Goal: Information Seeking & Learning: Learn about a topic

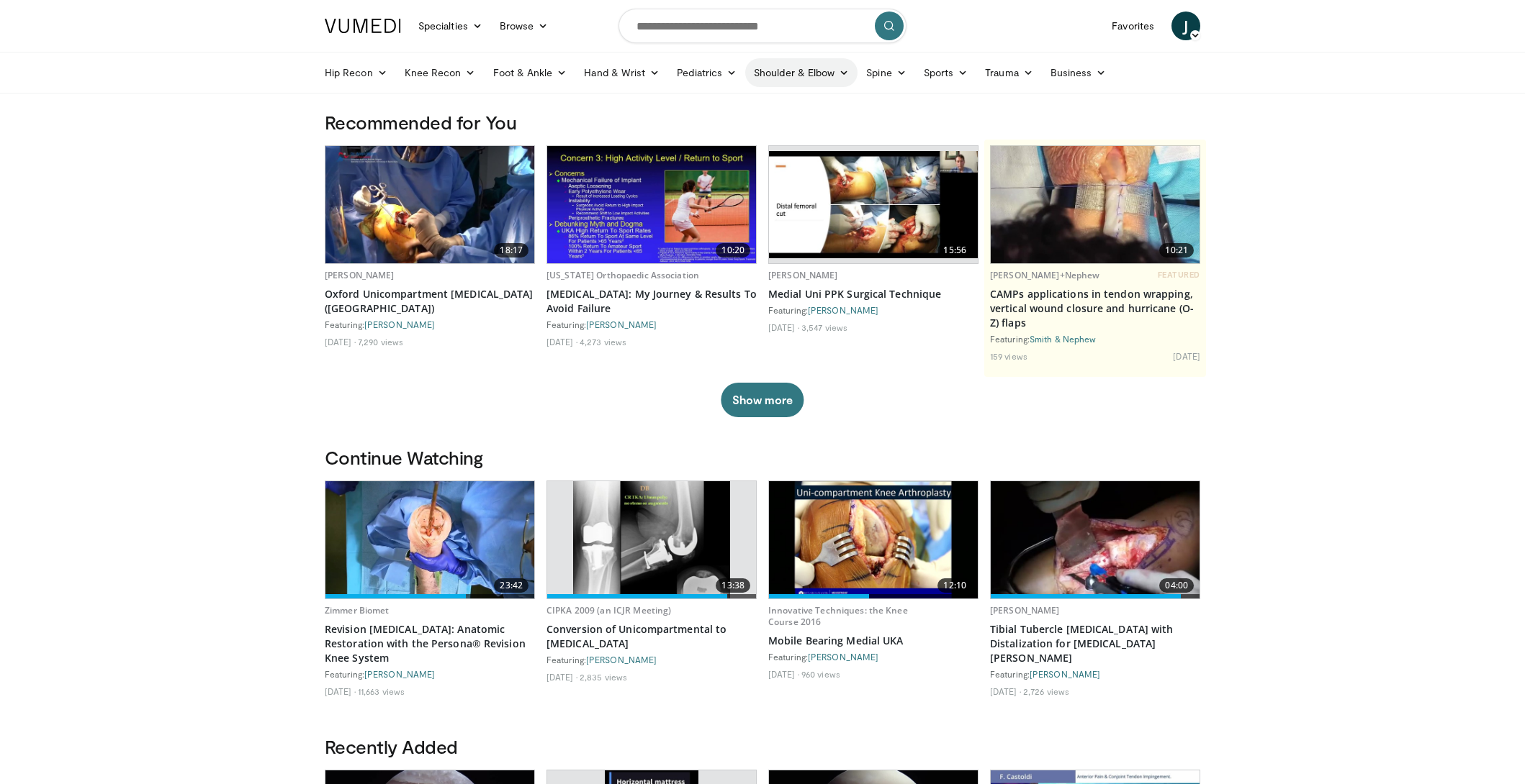
click at [834, 79] on link "Shoulder & Elbow" at bounding box center [801, 72] width 112 height 29
click at [725, 127] on link "Shoulder" at bounding box center [771, 129] width 172 height 23
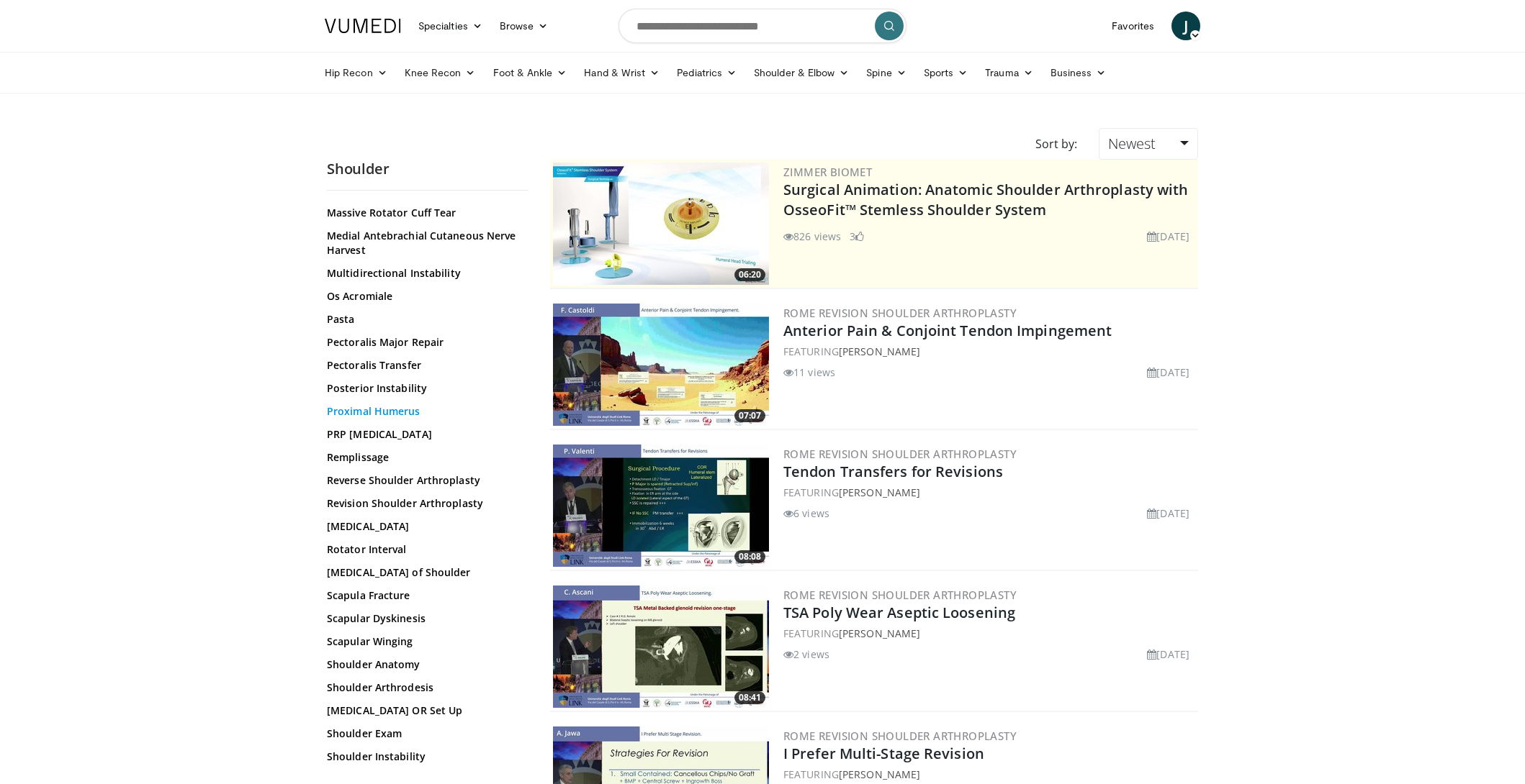
scroll to position [951, 0]
click at [379, 520] on link "[MEDICAL_DATA]" at bounding box center [423, 523] width 194 height 15
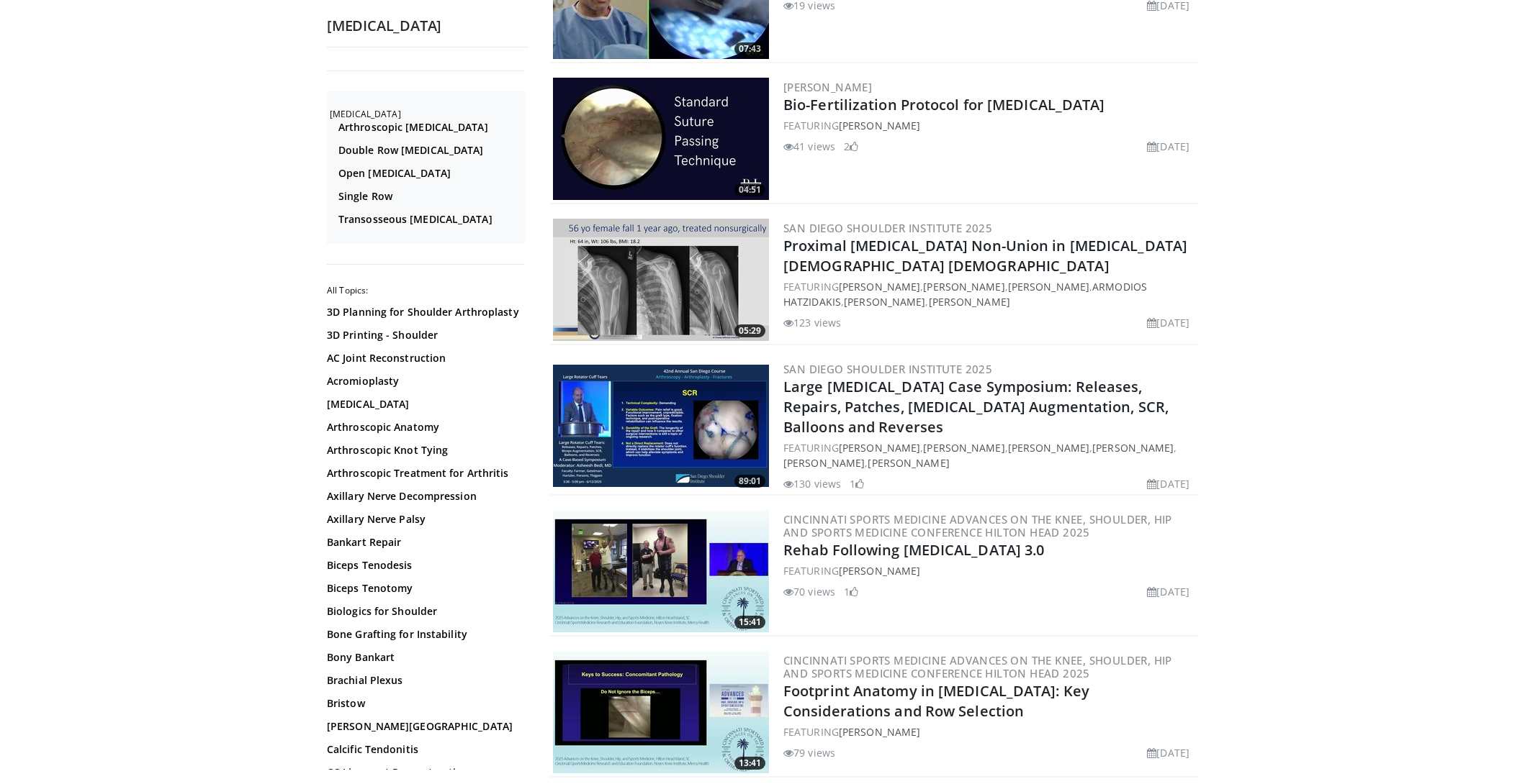
scroll to position [230, 0]
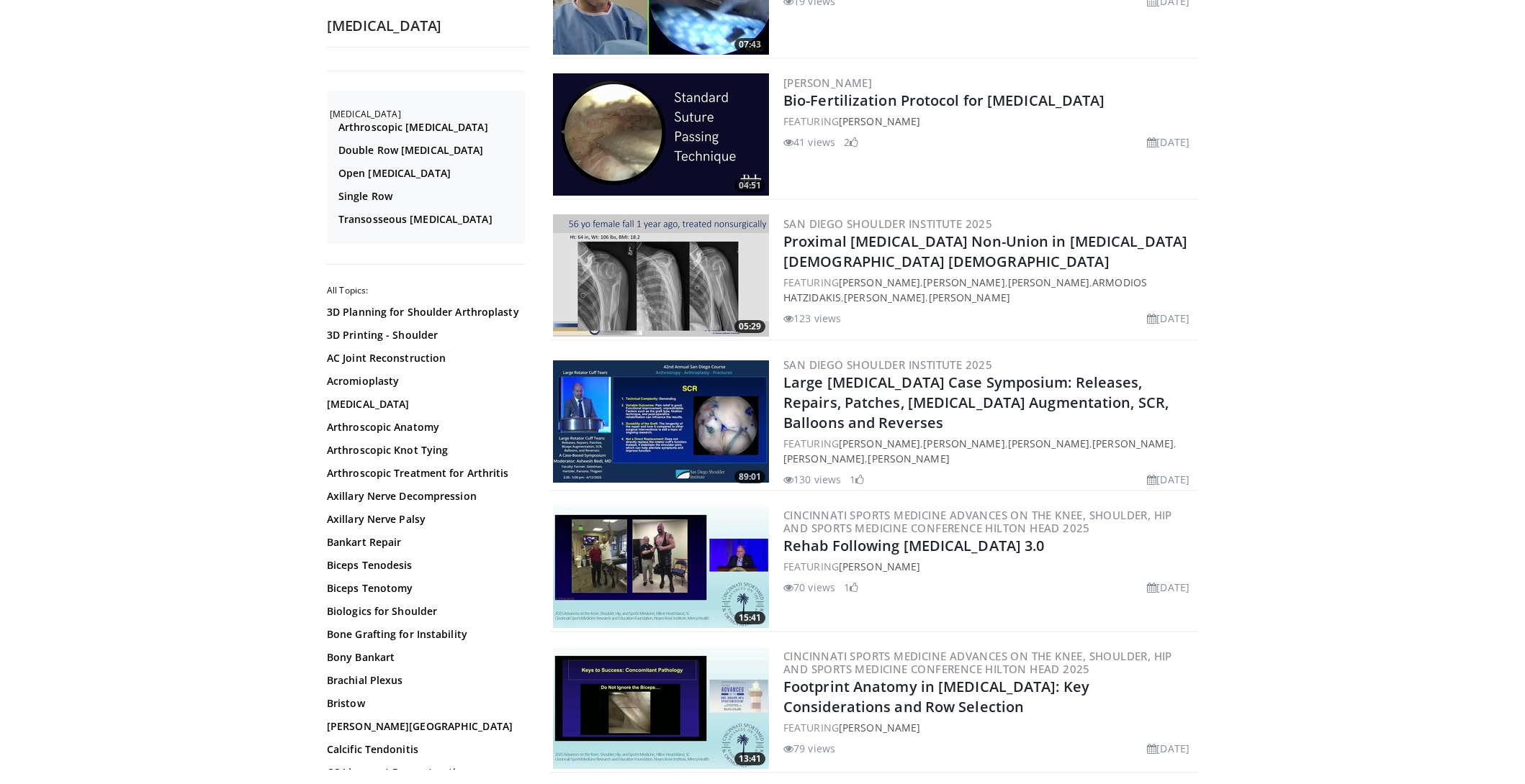
click at [670, 543] on img at bounding box center [661, 567] width 216 height 122
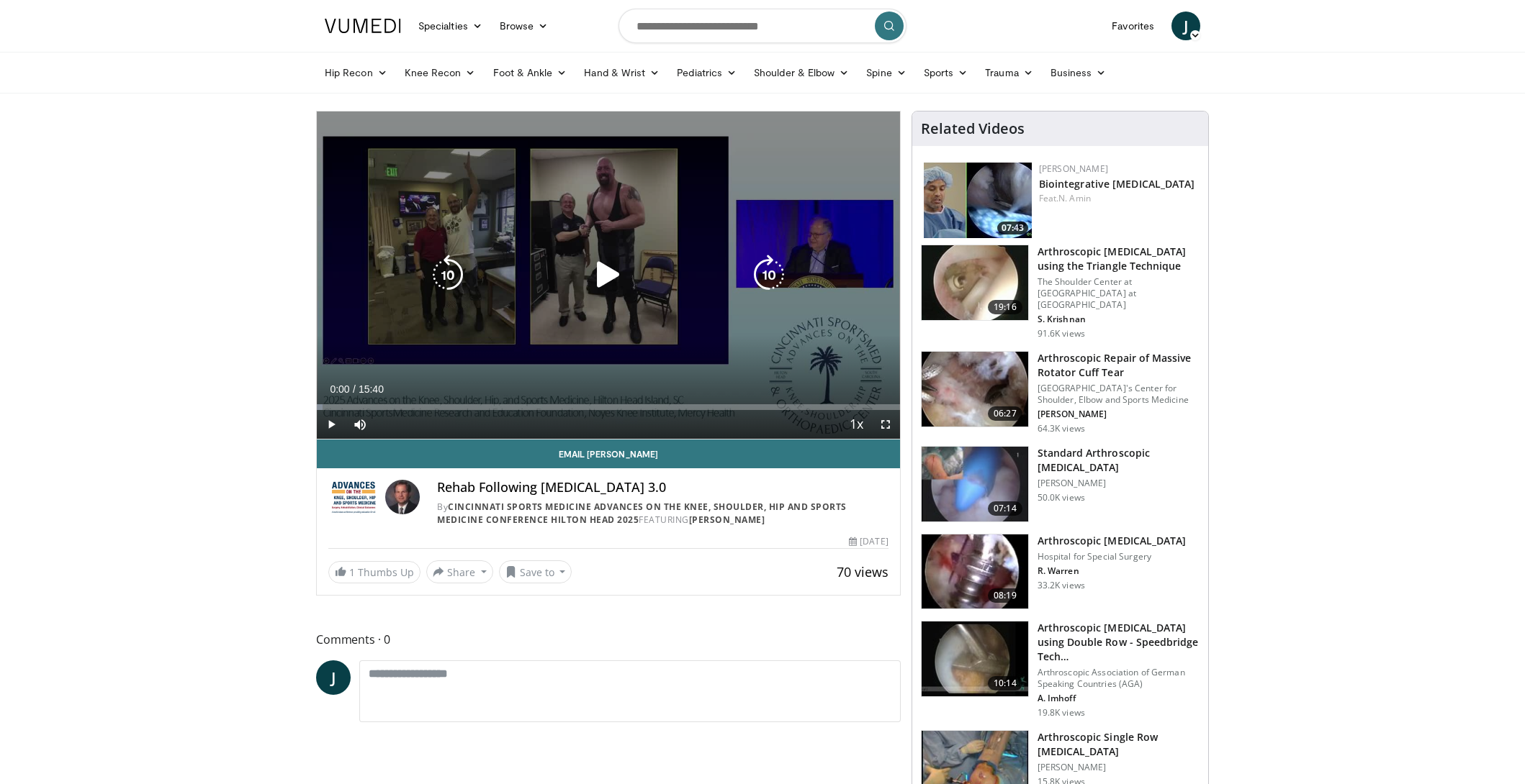
click at [601, 275] on icon "Video Player" at bounding box center [608, 275] width 40 height 40
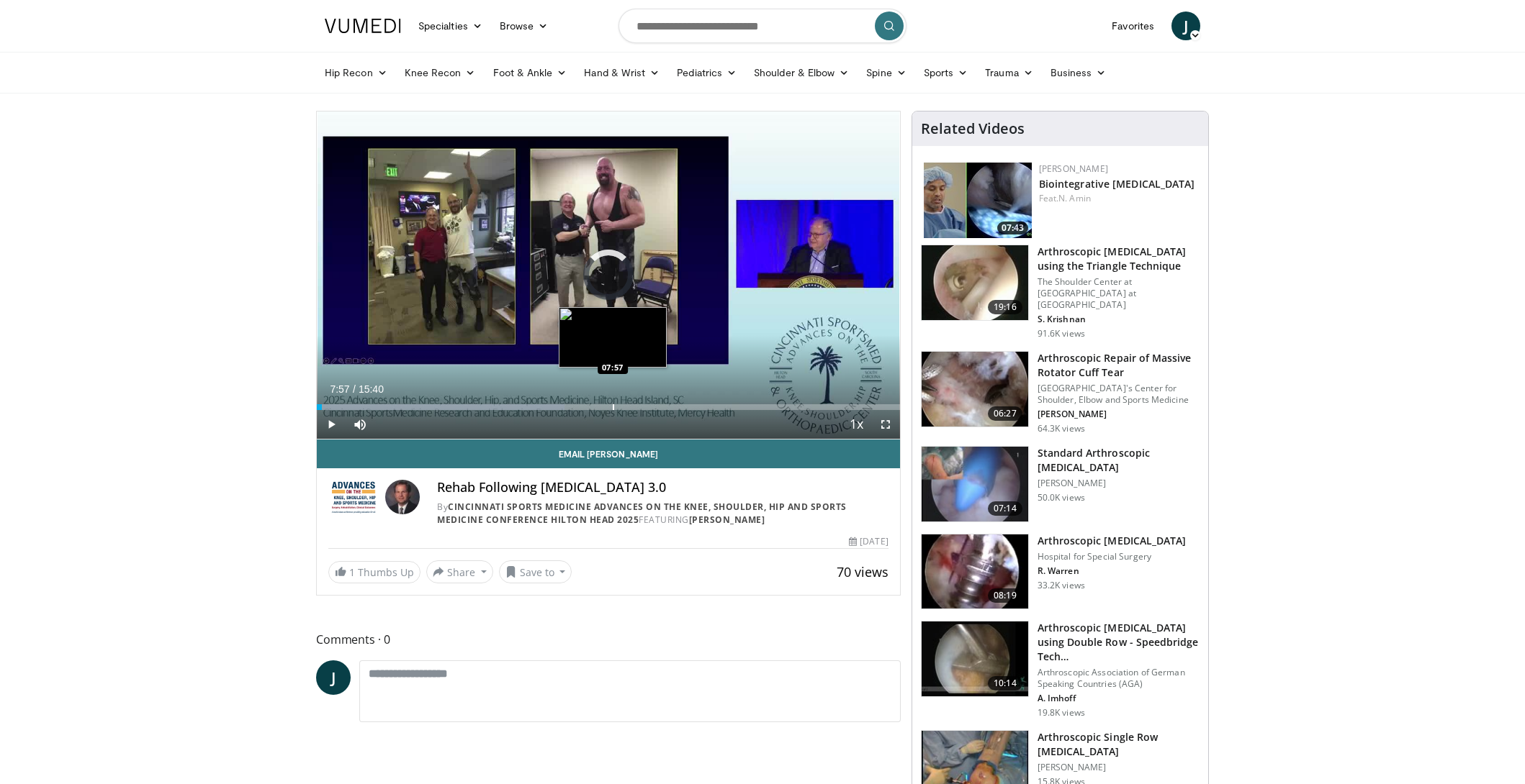
click at [613, 409] on div "Progress Bar" at bounding box center [614, 407] width 2 height 6
click at [603, 407] on div "Progress Bar" at bounding box center [604, 407] width 2 height 6
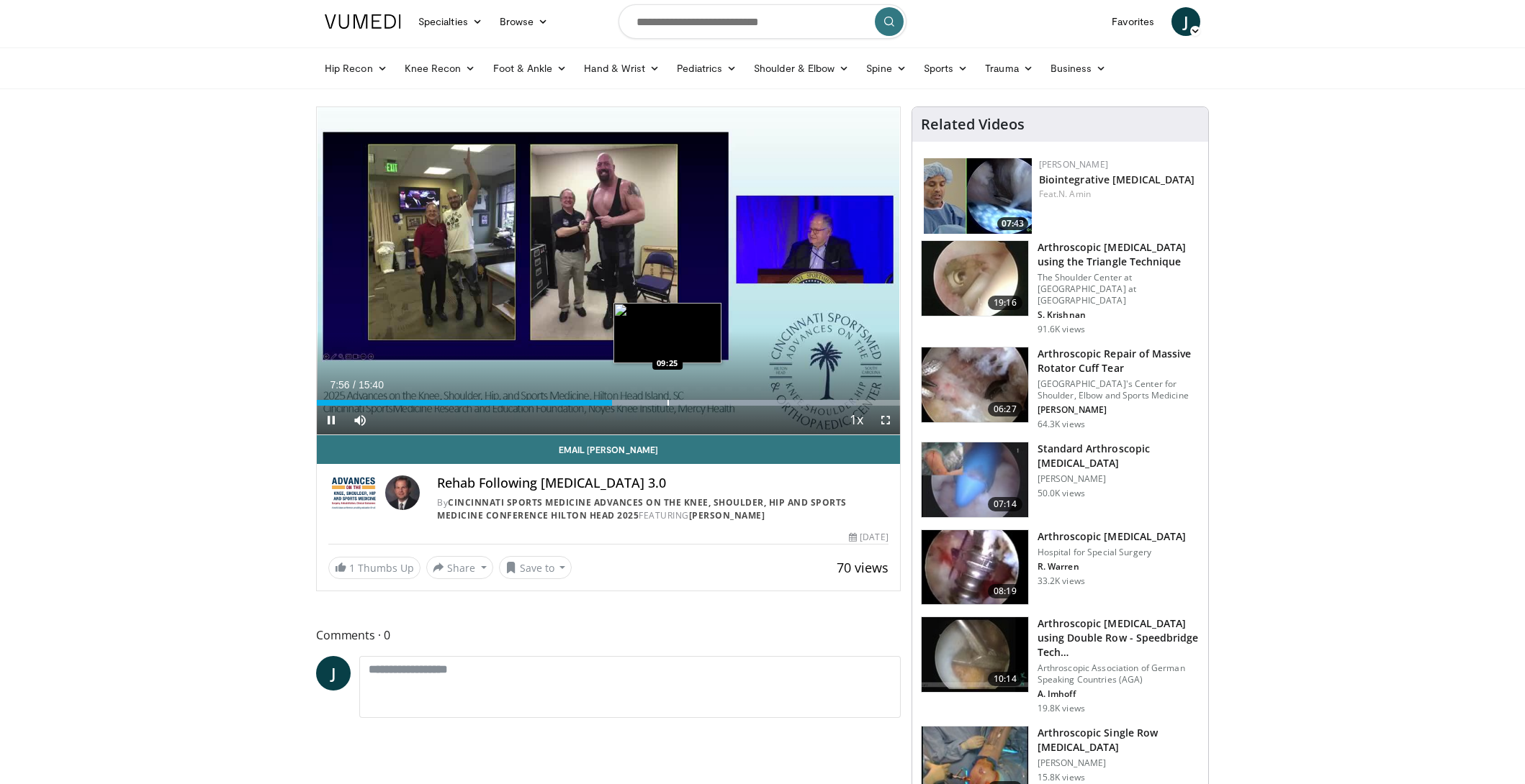
click at [667, 398] on div "Loaded : 92.48% 07:56 09:25" at bounding box center [608, 399] width 583 height 14
click at [720, 402] on div "Progress Bar" at bounding box center [721, 403] width 2 height 6
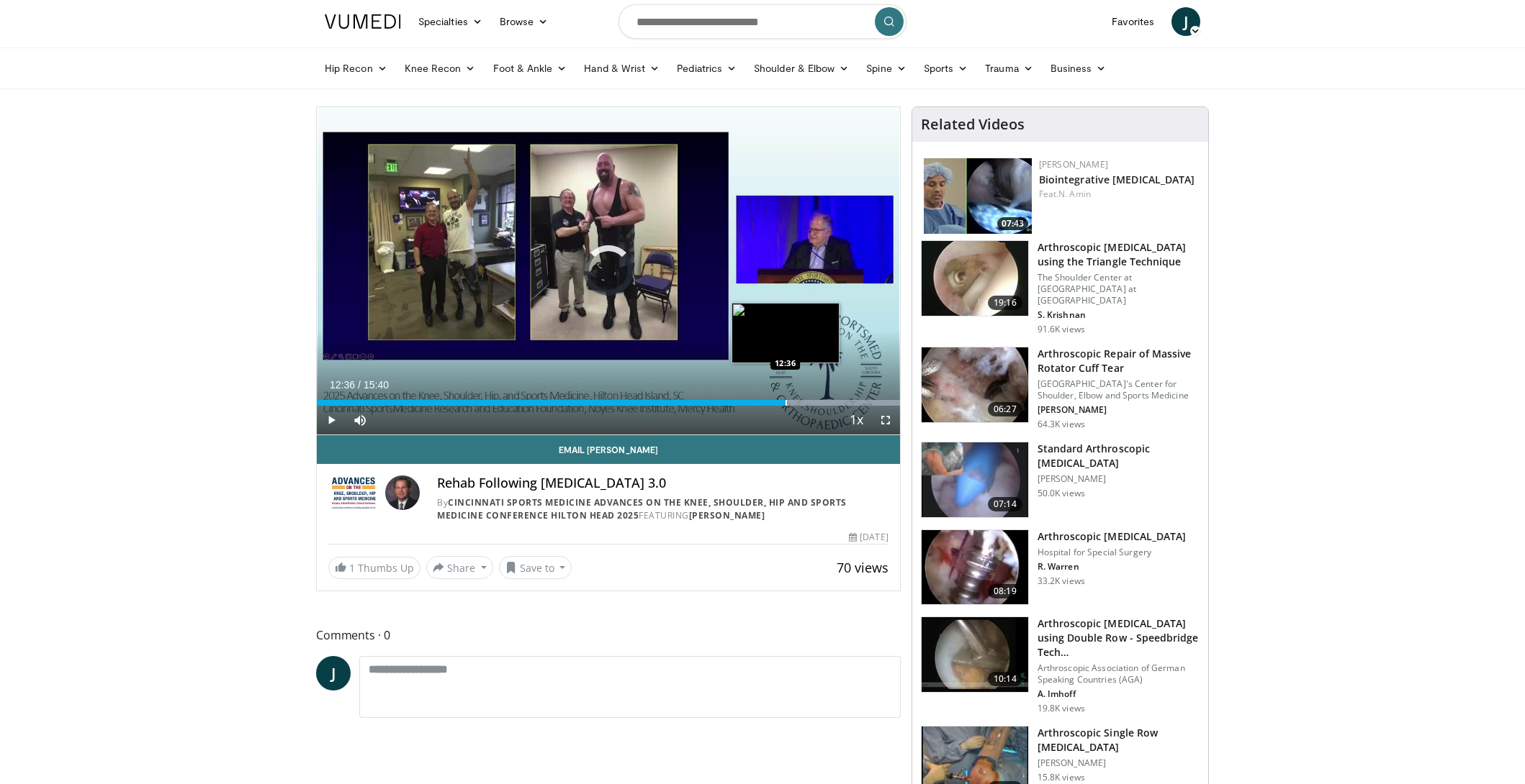
drag, startPoint x: 785, startPoint y: 404, endPoint x: 801, endPoint y: 404, distance: 16.0
click at [786, 404] on div "Progress Bar" at bounding box center [786, 403] width 2 height 6
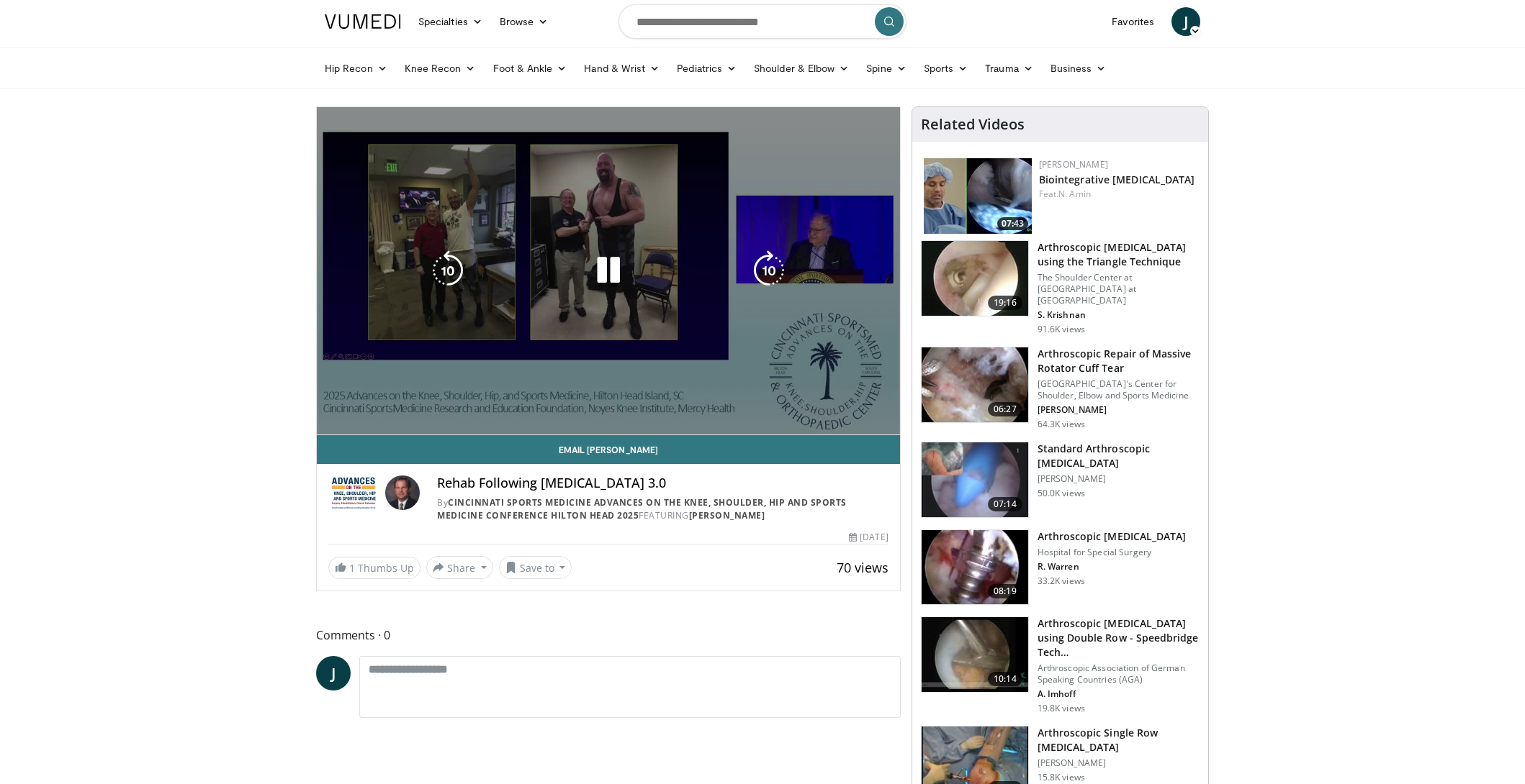
click at [829, 403] on div "10 seconds Tap to unmute" at bounding box center [608, 271] width 583 height 328
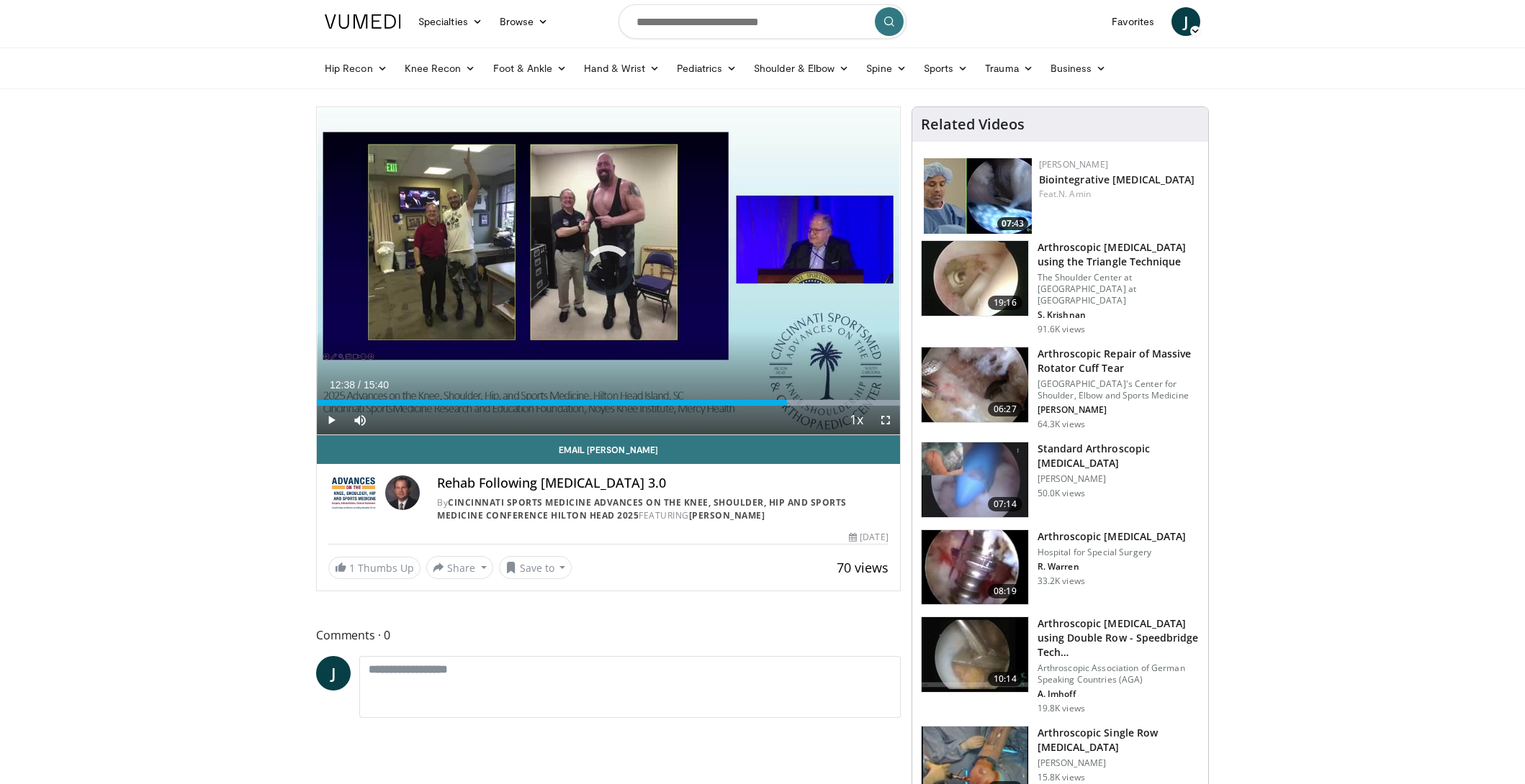
click at [809, 403] on div "Progress Bar" at bounding box center [768, 403] width 265 height 6
click at [835, 404] on div "Progress Bar" at bounding box center [836, 403] width 2 height 6
click at [859, 405] on div "Progress Bar" at bounding box center [860, 403] width 2 height 6
click at [351, 401] on div "Progress Bar" at bounding box center [352, 403] width 2 height 6
click at [331, 421] on span "Video Player" at bounding box center [330, 419] width 29 height 29
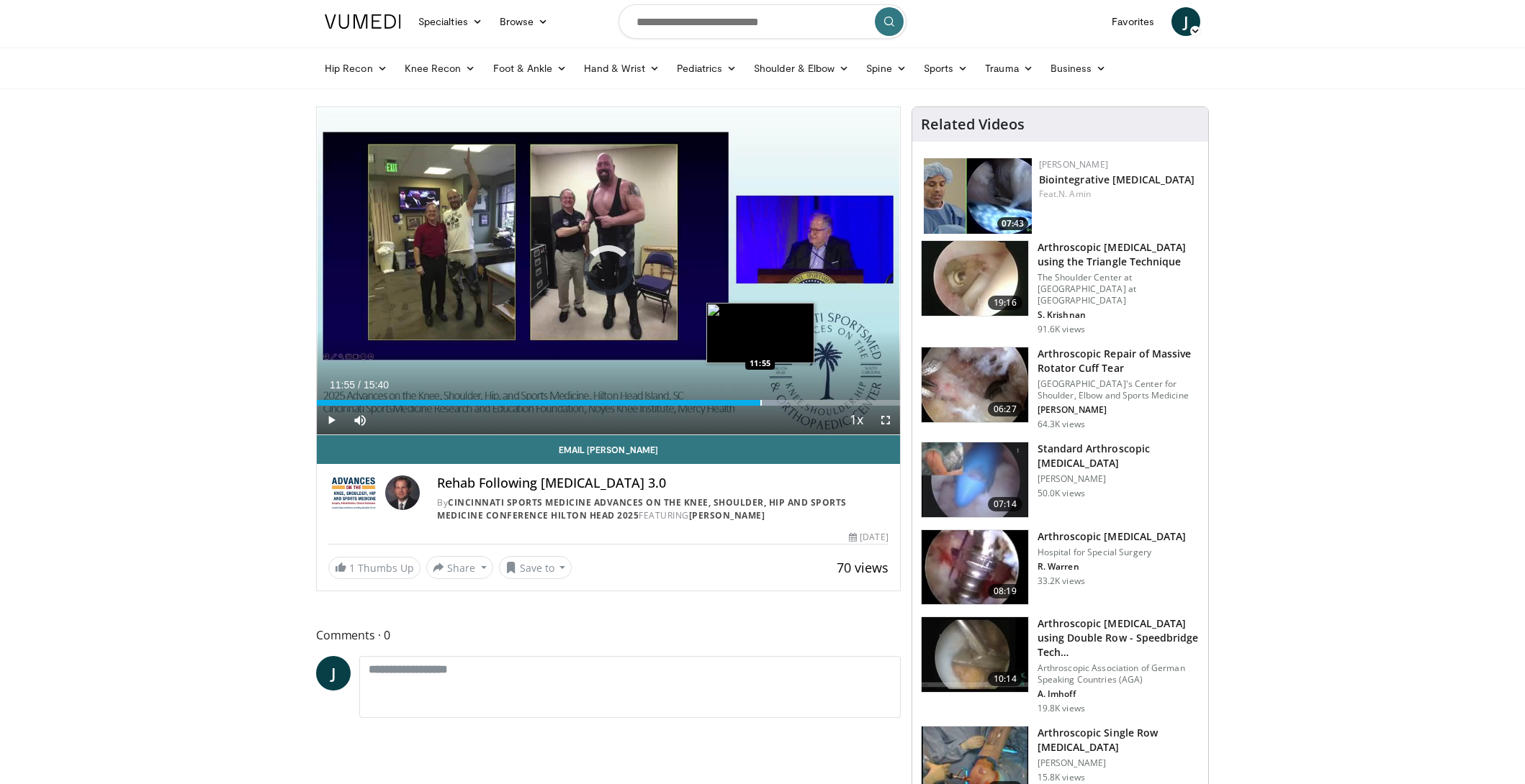
click at [760, 404] on div "Progress Bar" at bounding box center [761, 403] width 2 height 6
click at [882, 418] on span "Video Player" at bounding box center [885, 419] width 29 height 29
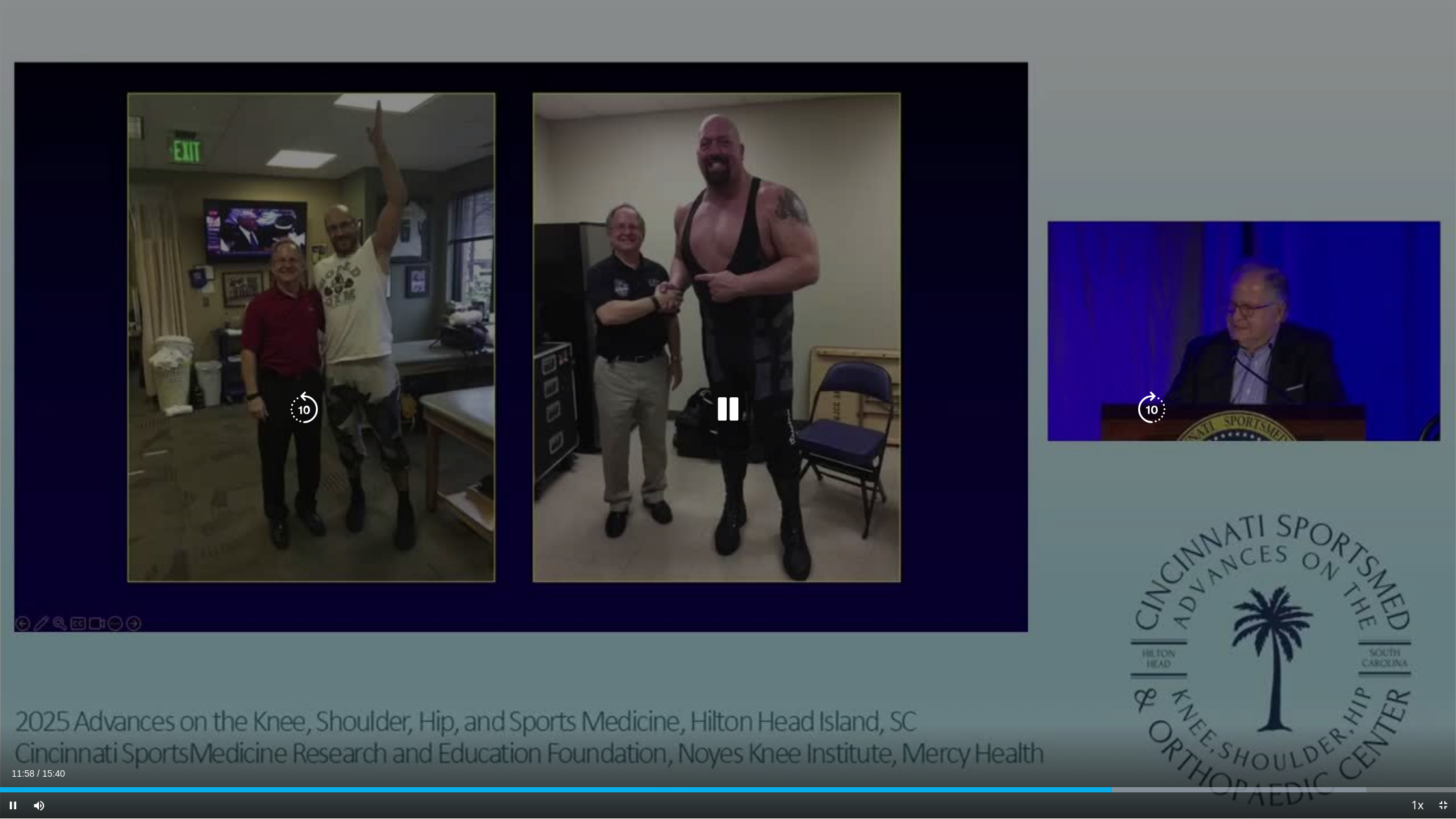
click at [853, 708] on div "10 seconds Tap to unmute" at bounding box center [728, 409] width 1456 height 818
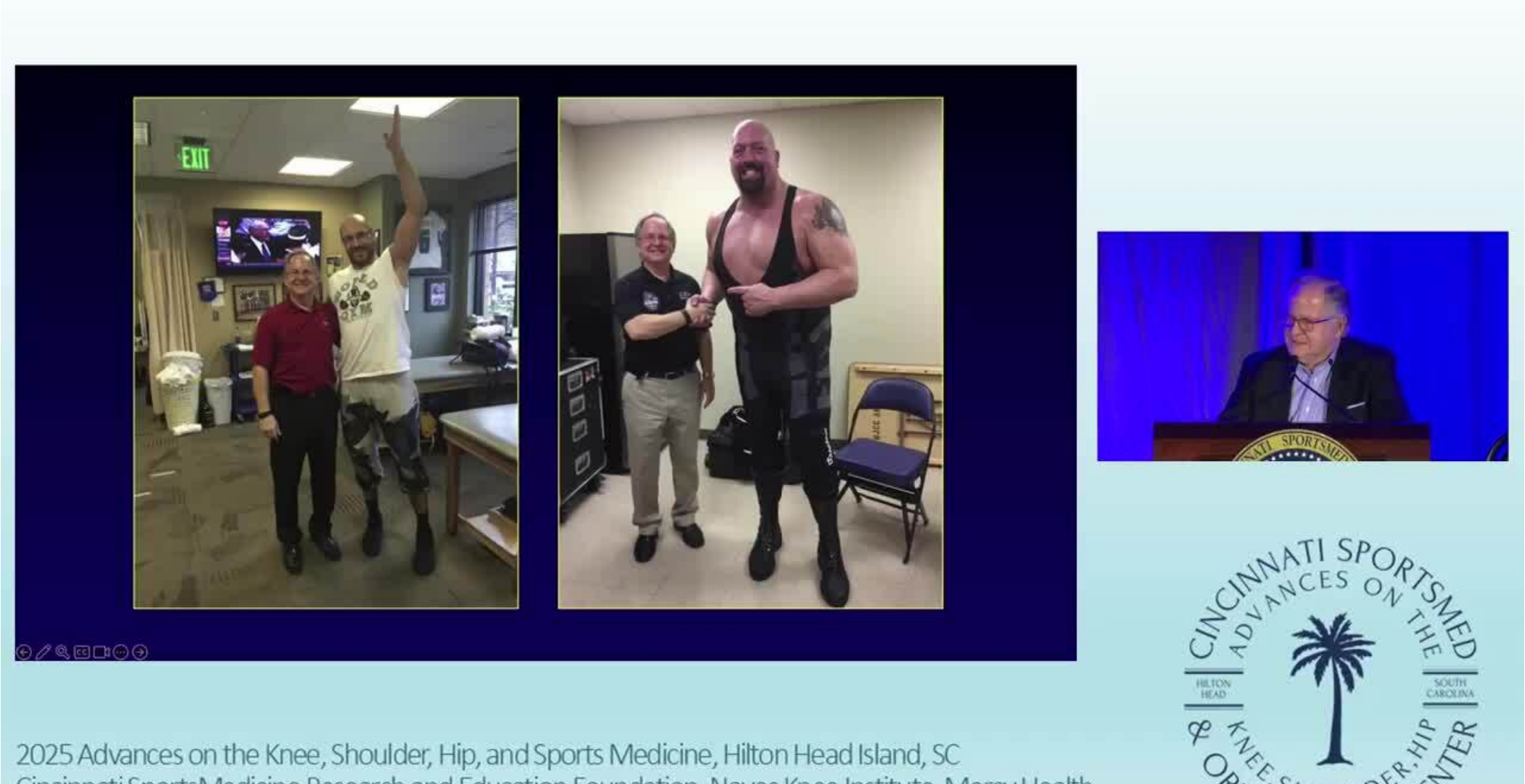
scroll to position [503, 0]
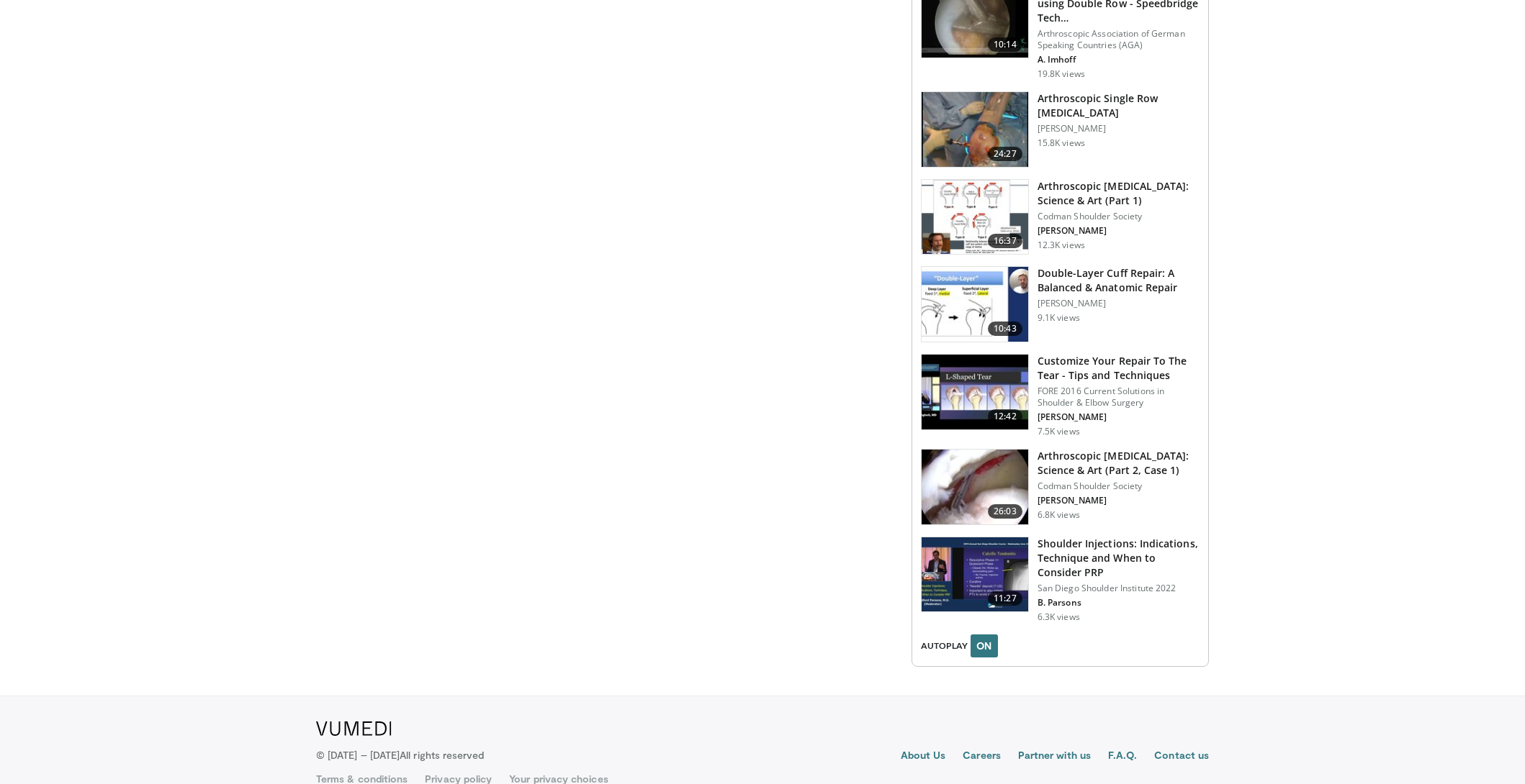
scroll to position [1342, 0]
click at [1152, 537] on h3 "Shoulder Injections: Indications, Technique and When to Consider PRP" at bounding box center [1118, 559] width 162 height 44
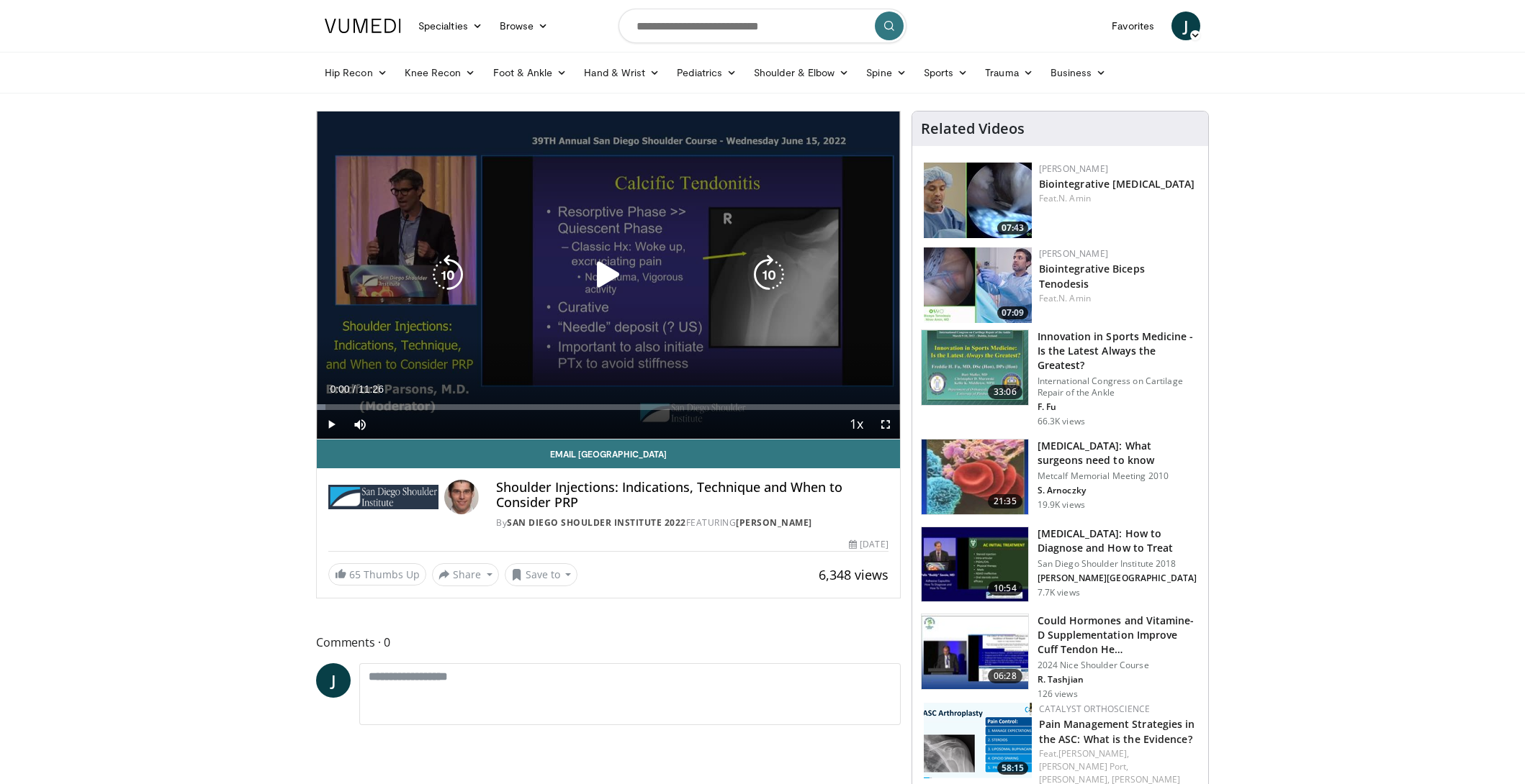
click at [607, 269] on icon "Video Player" at bounding box center [608, 275] width 40 height 40
click at [601, 277] on icon "Video Player" at bounding box center [608, 275] width 40 height 40
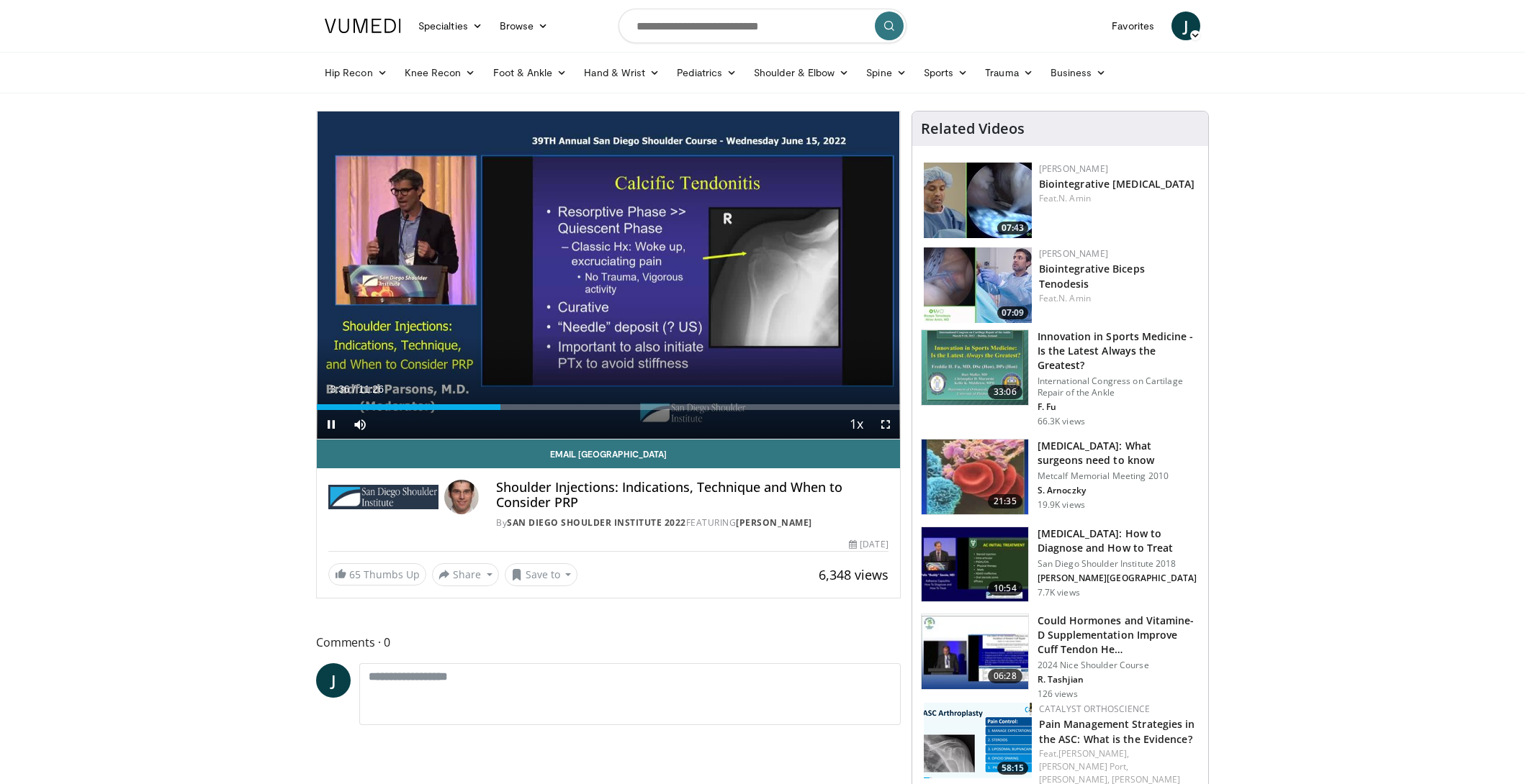
click at [888, 427] on span "Video Player" at bounding box center [885, 424] width 29 height 29
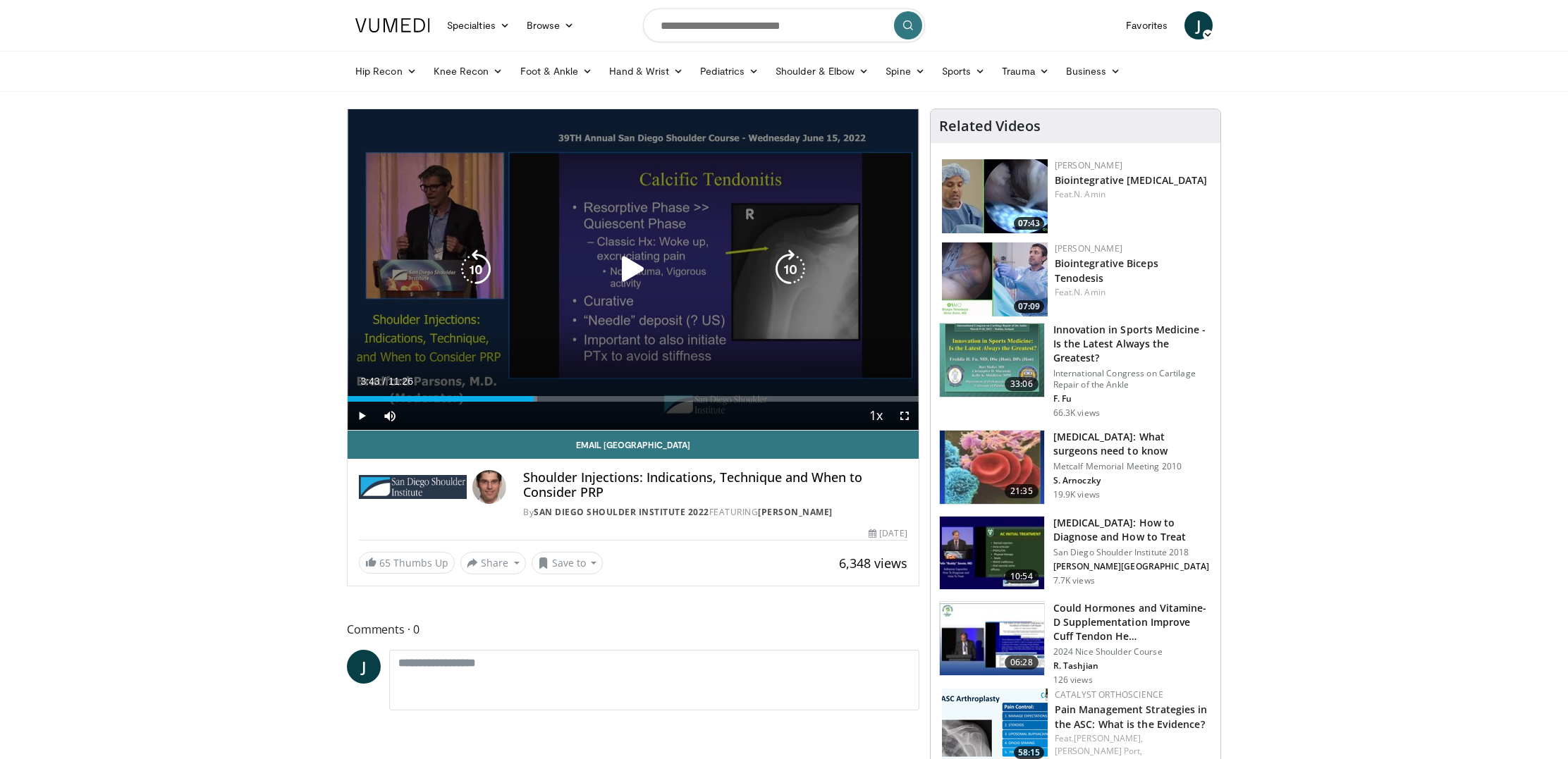
click at [638, 276] on icon "Video Player" at bounding box center [633, 269] width 39 height 39
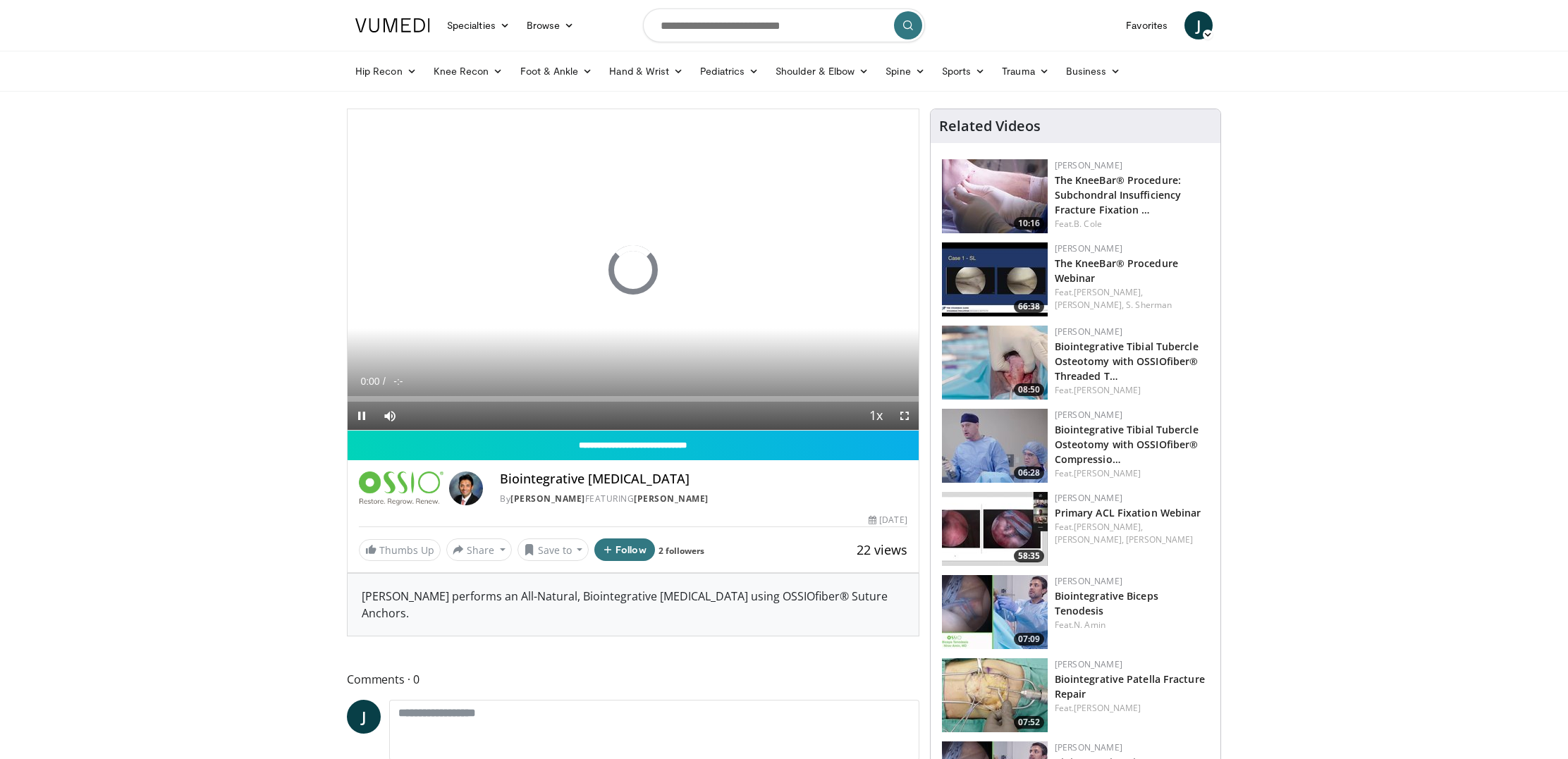
scroll to position [1314, 0]
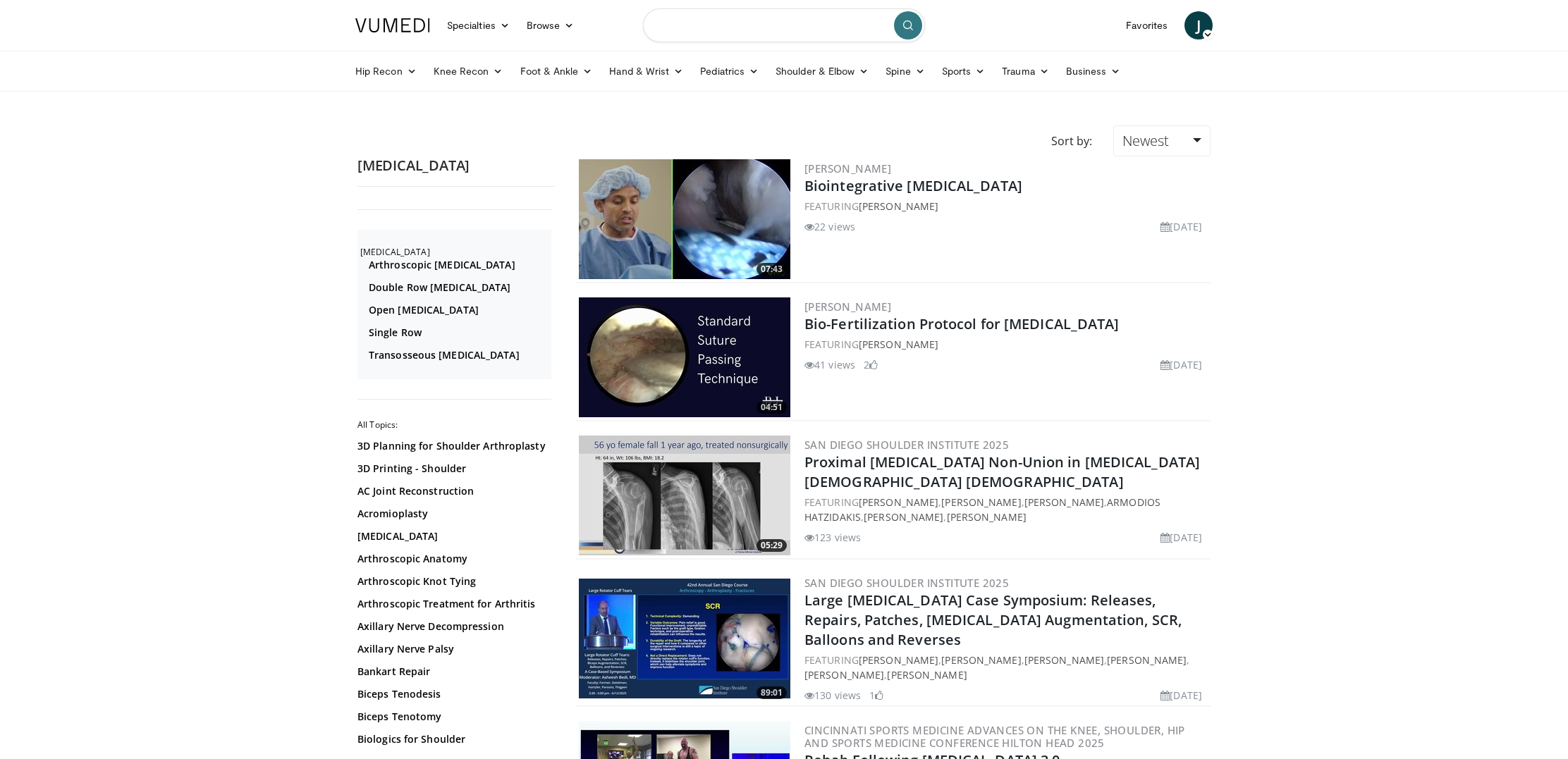
click at [730, 24] on input "Search topics, interventions" at bounding box center [784, 25] width 282 height 34
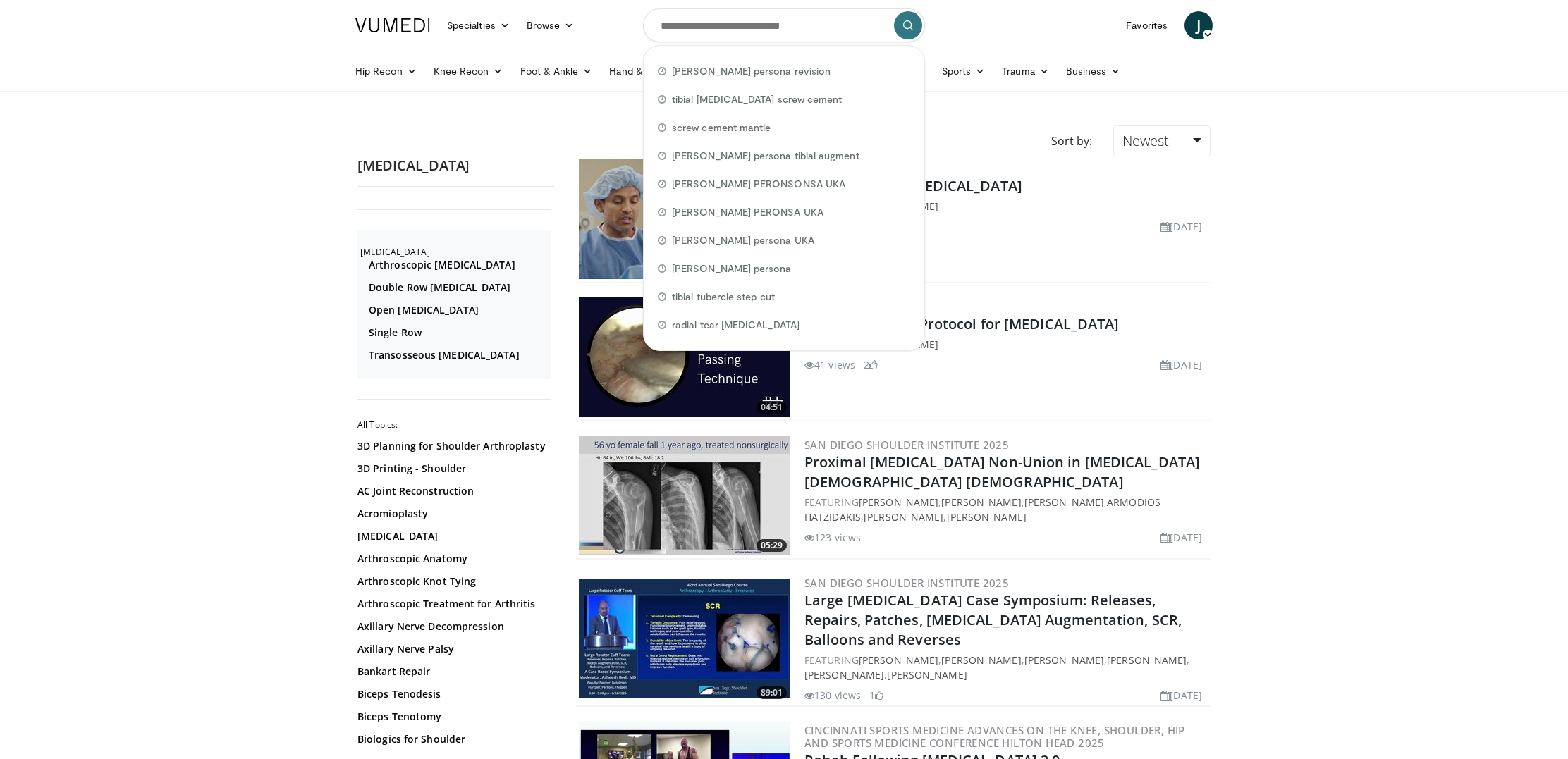
click at [915, 583] on link "San Diego Shoulder Institute 2025" at bounding box center [906, 584] width 205 height 15
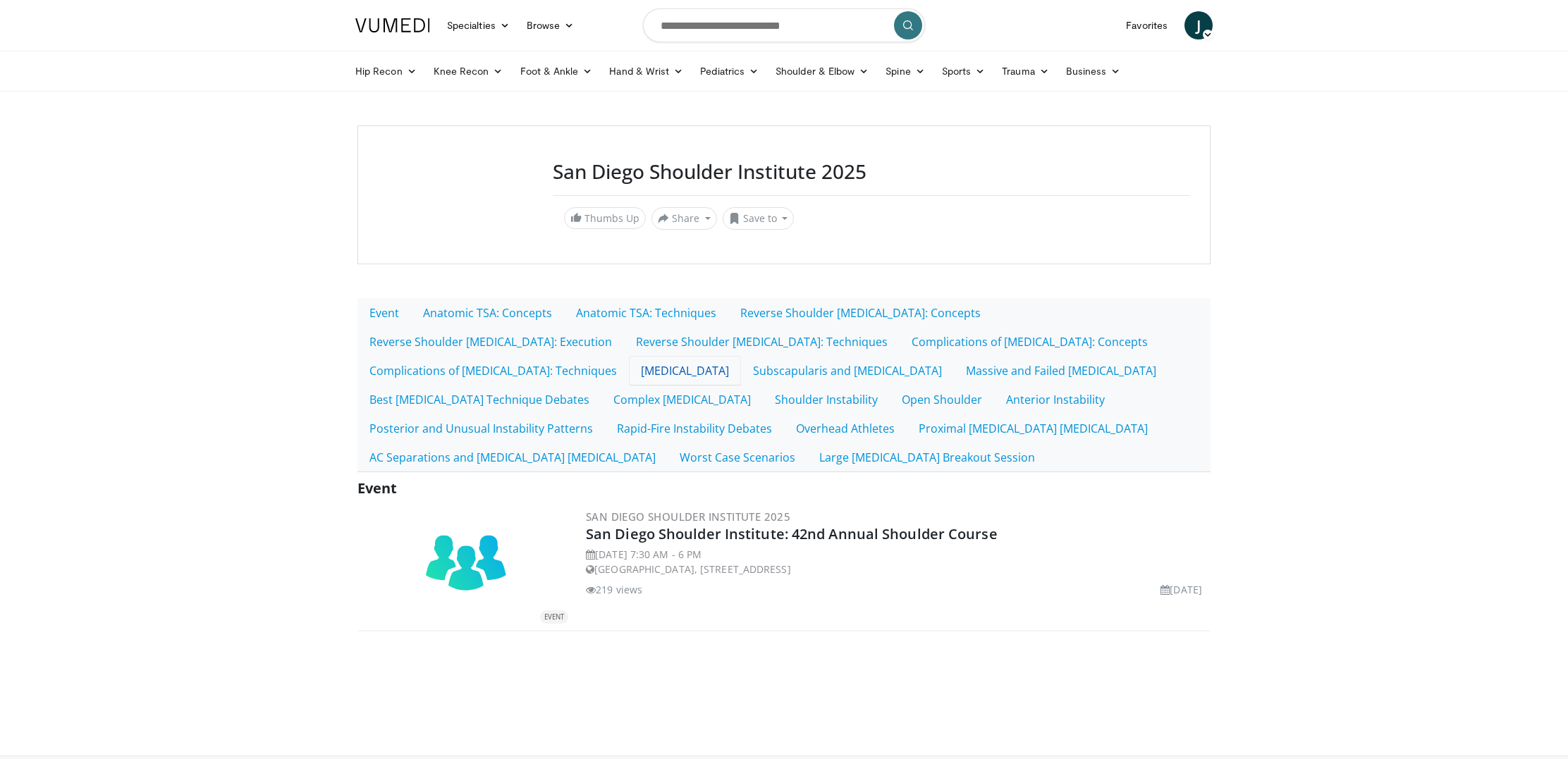
click at [741, 356] on link "Rotator Cuff Tears" at bounding box center [684, 371] width 112 height 30
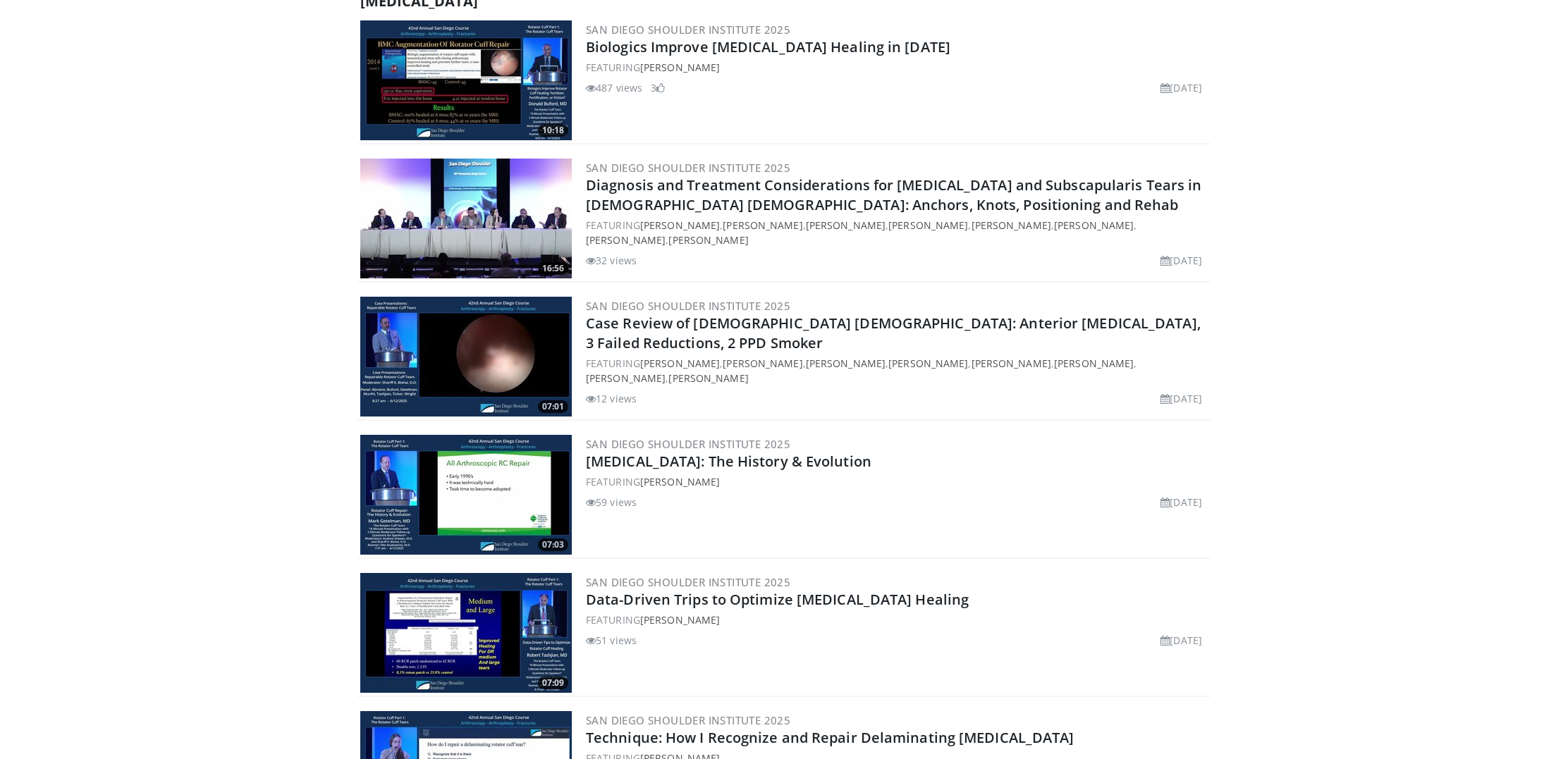
scroll to position [529, 0]
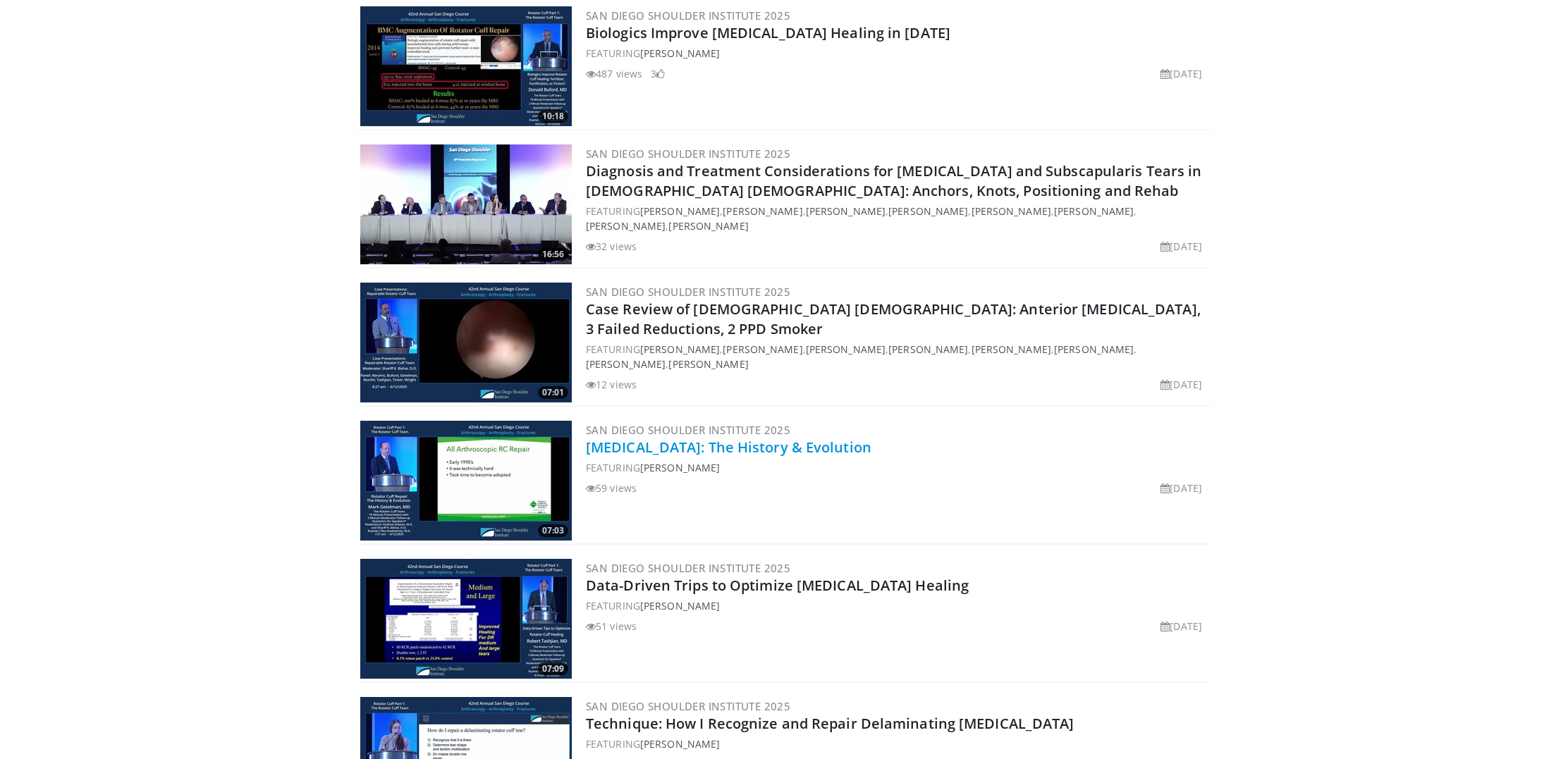
click at [824, 449] on link "[MEDICAL_DATA]: The History & Evolution" at bounding box center [729, 447] width 285 height 19
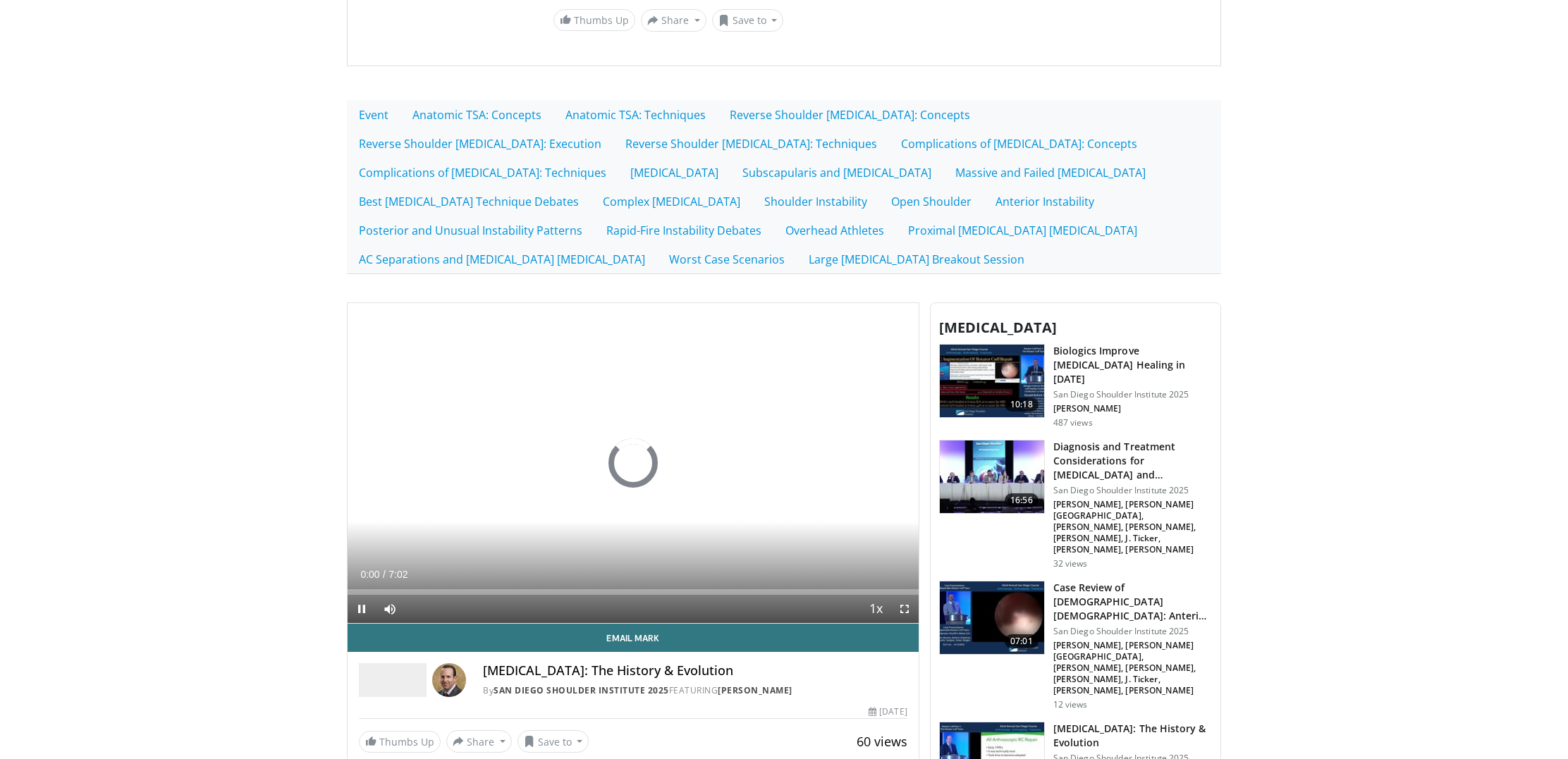
scroll to position [205, 0]
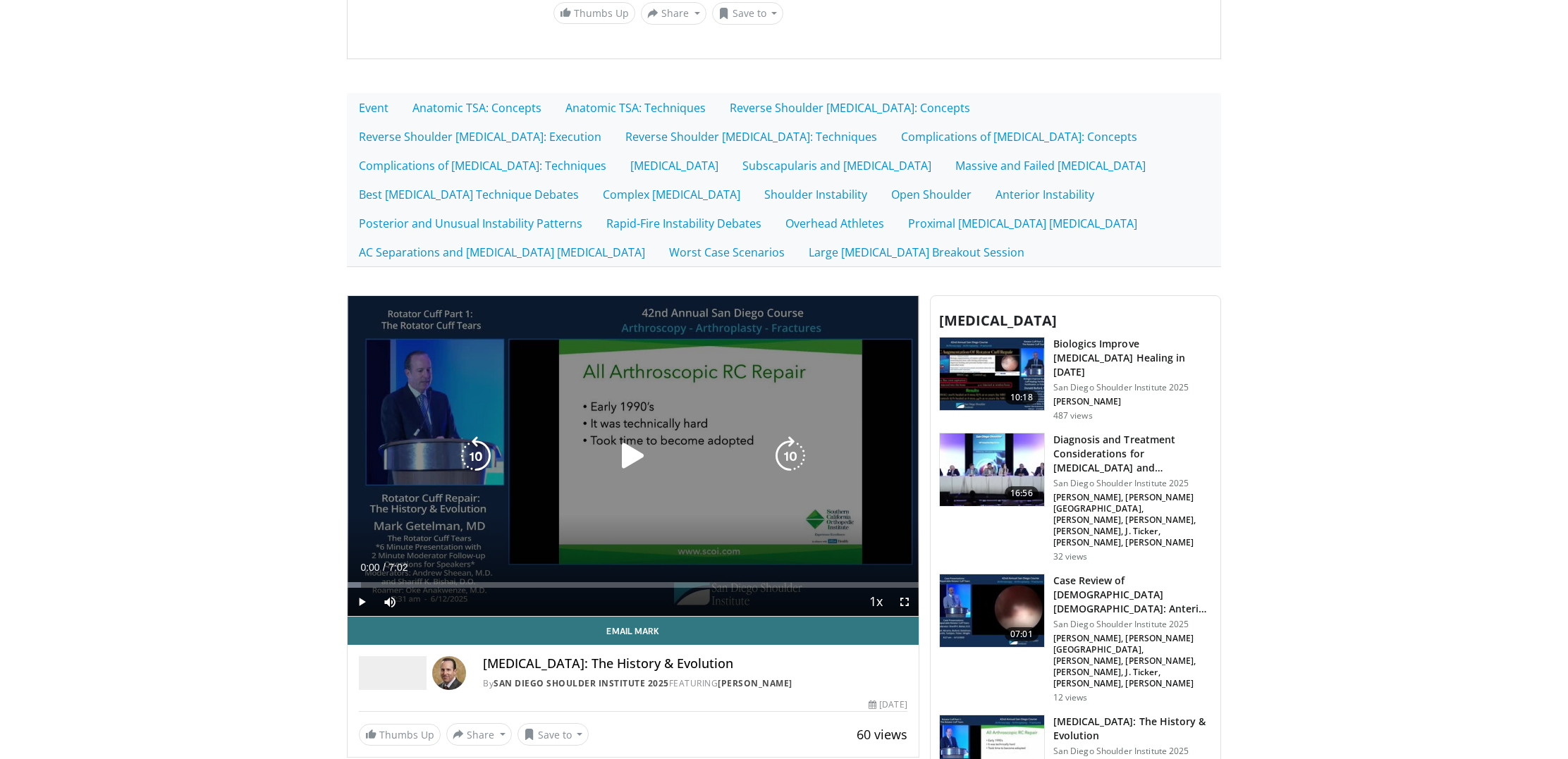
click at [633, 459] on icon "Video Player" at bounding box center [633, 455] width 39 height 39
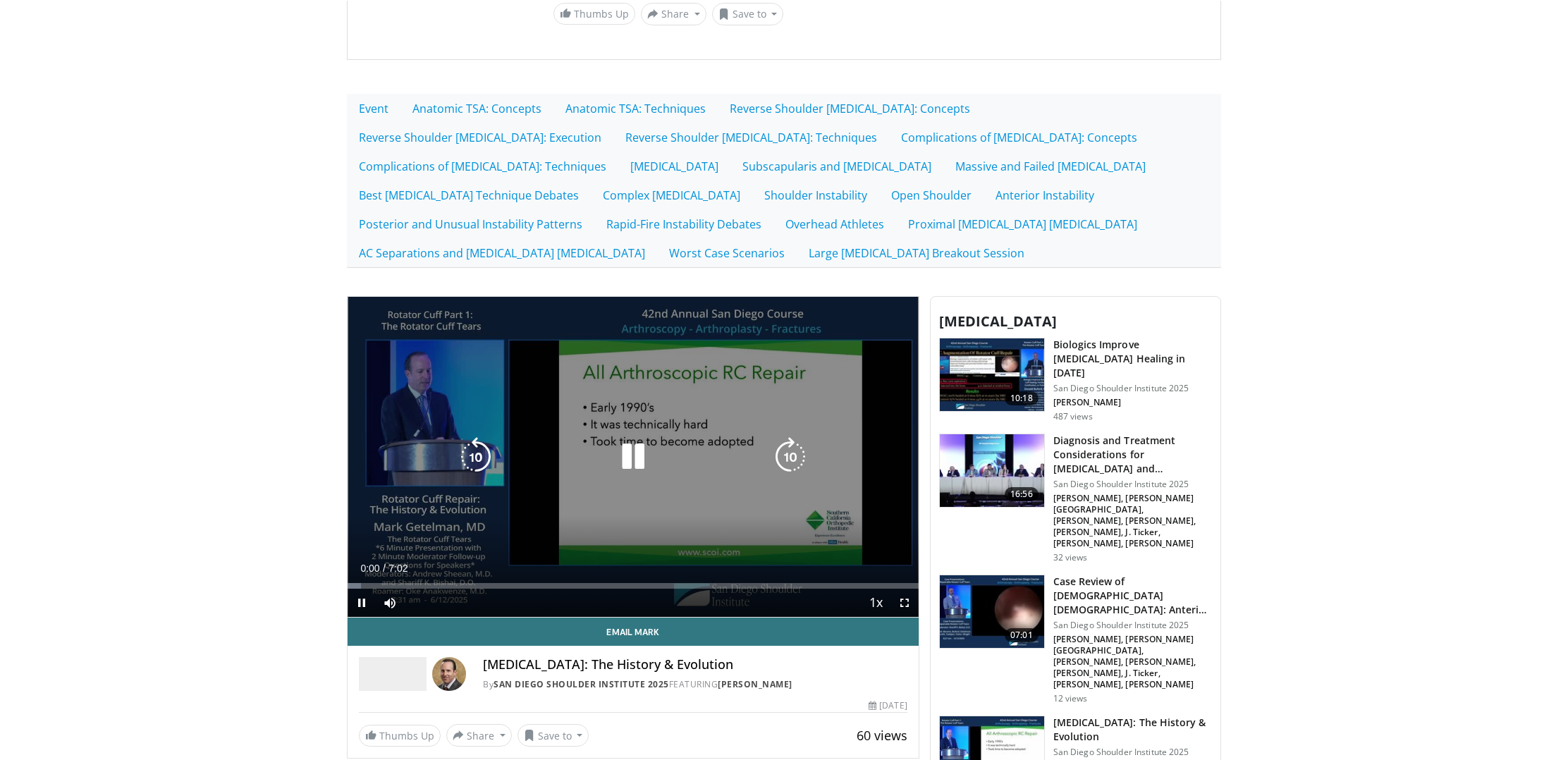
scroll to position [205, 0]
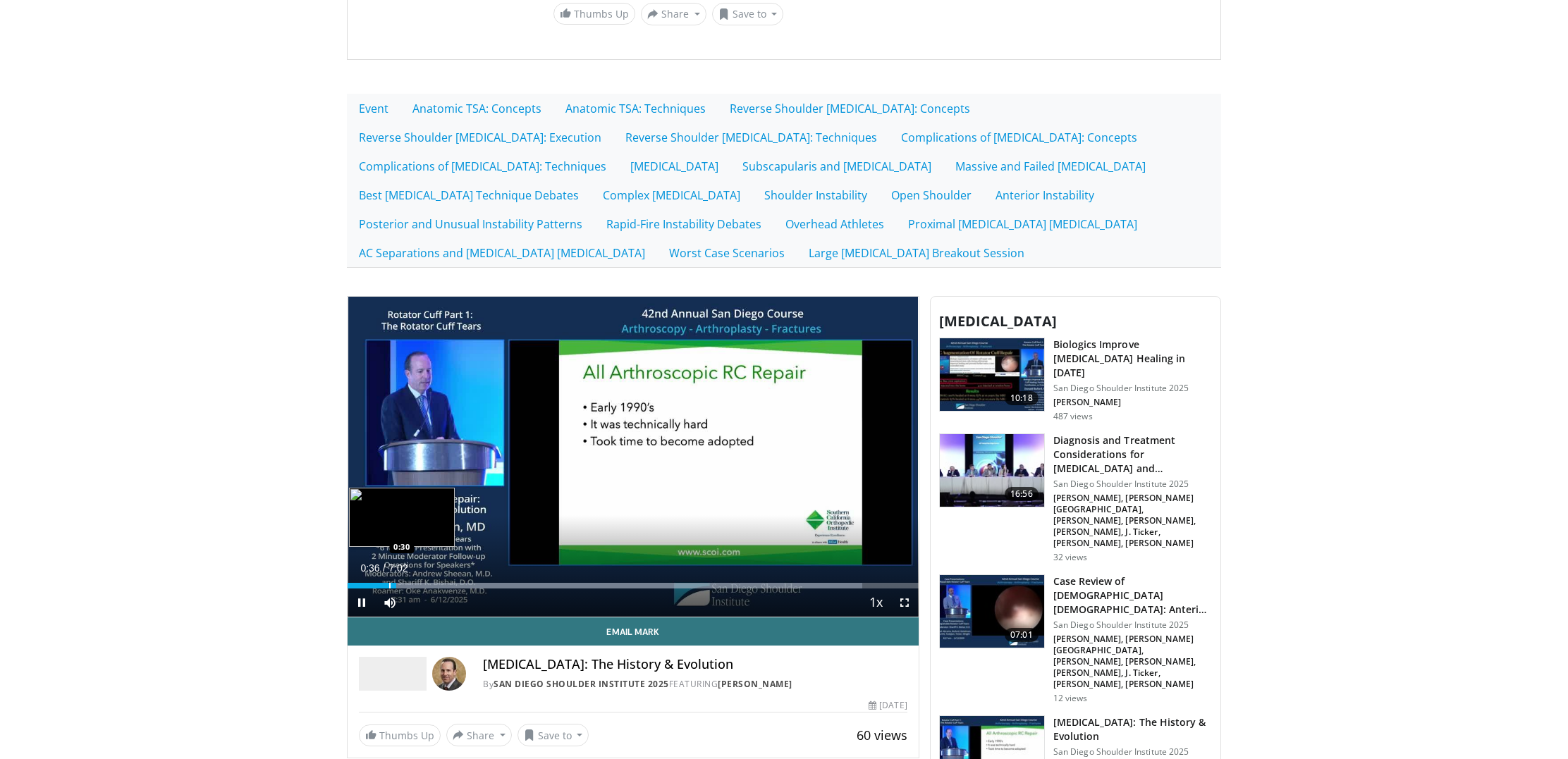
click at [389, 586] on div "Progress Bar" at bounding box center [390, 585] width 2 height 5
drag, startPoint x: 373, startPoint y: 585, endPoint x: 401, endPoint y: 594, distance: 29.4
click at [0, 0] on div "Progress Bar" at bounding box center [0, 0] width 0 height 0
click at [391, 584] on div "Progress Bar" at bounding box center [392, 585] width 2 height 5
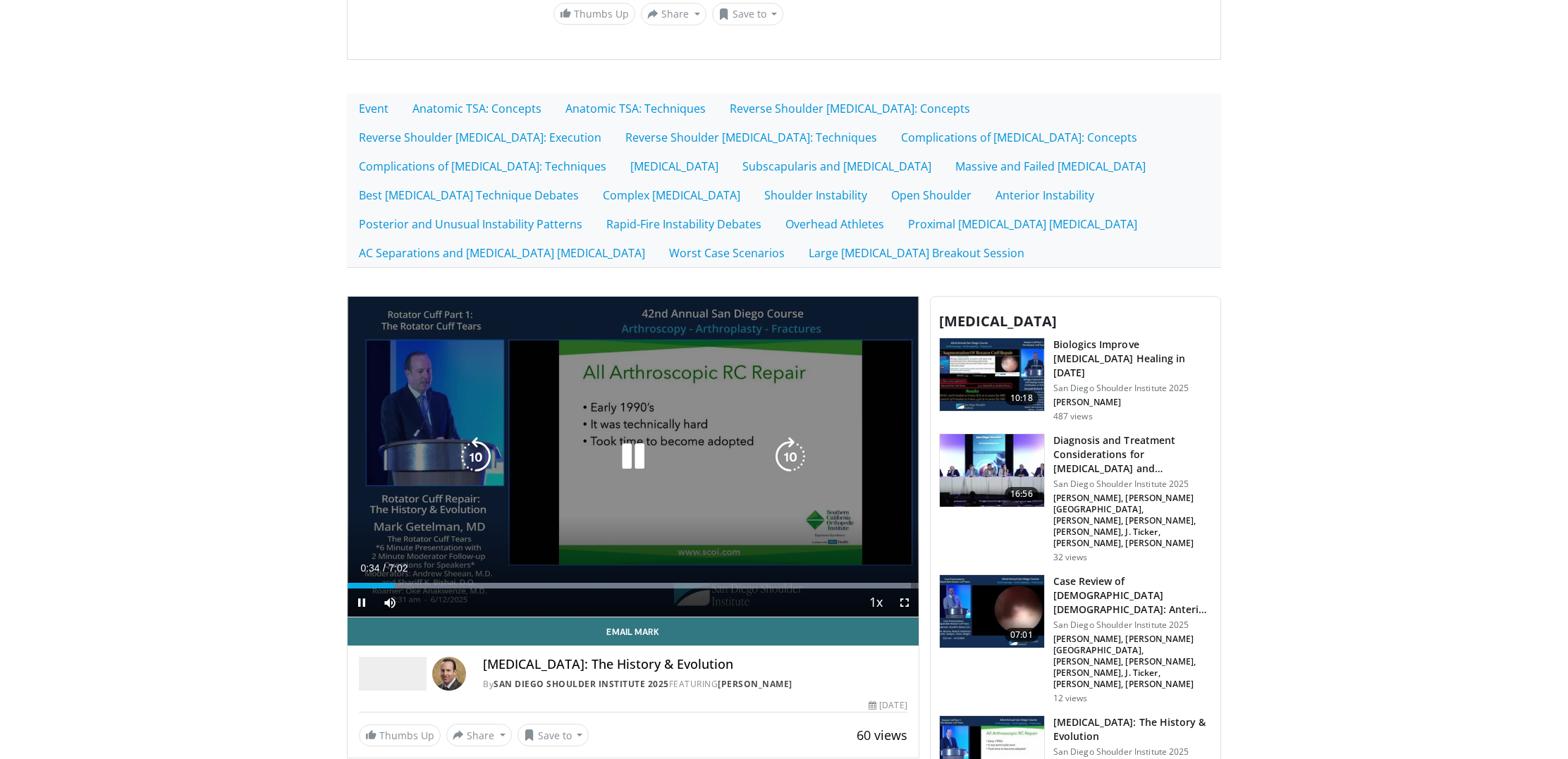
click at [471, 464] on icon "Video Player" at bounding box center [475, 456] width 39 height 39
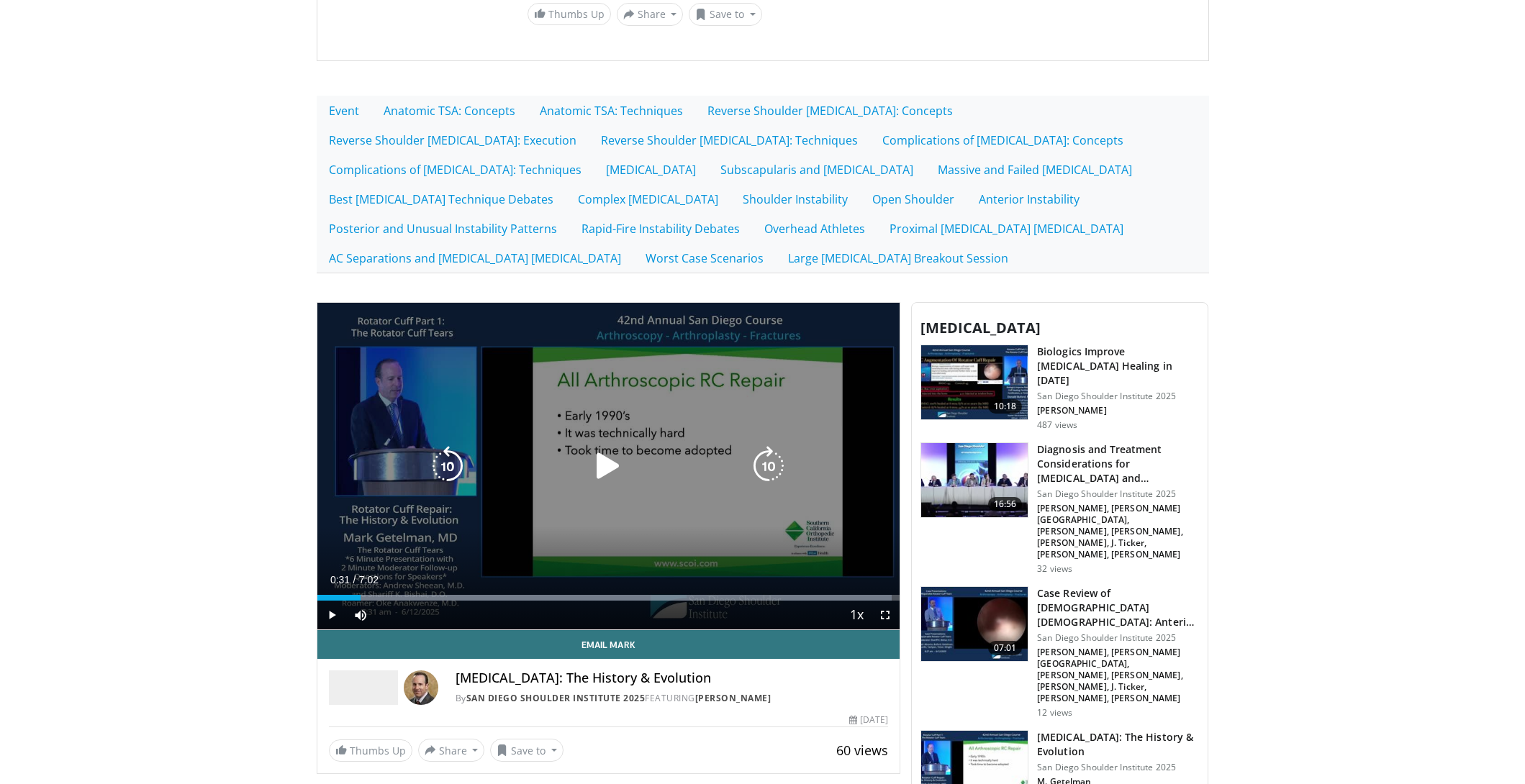
click at [611, 476] on icon "Video Player" at bounding box center [608, 466] width 40 height 40
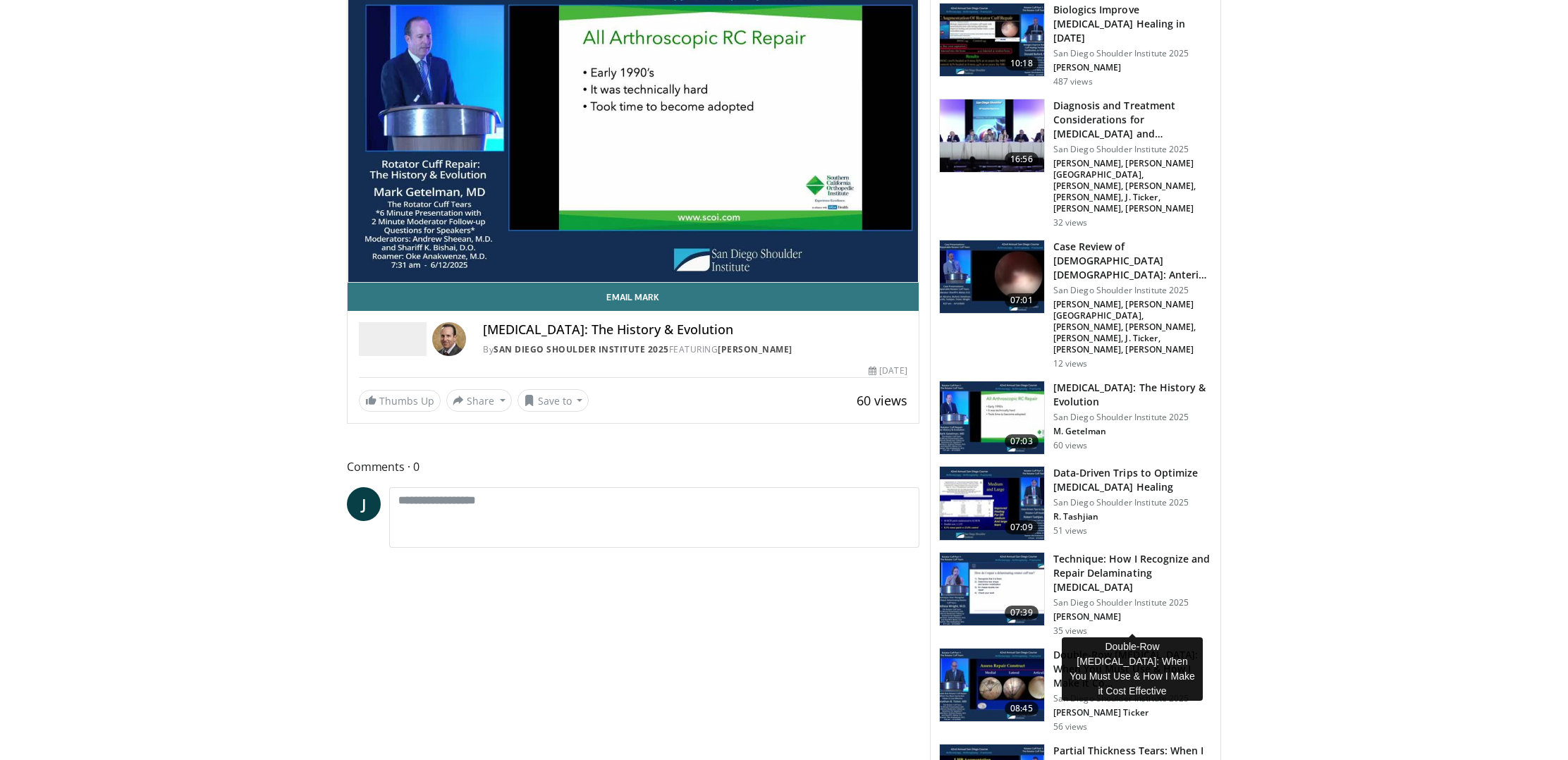
scroll to position [526, 0]
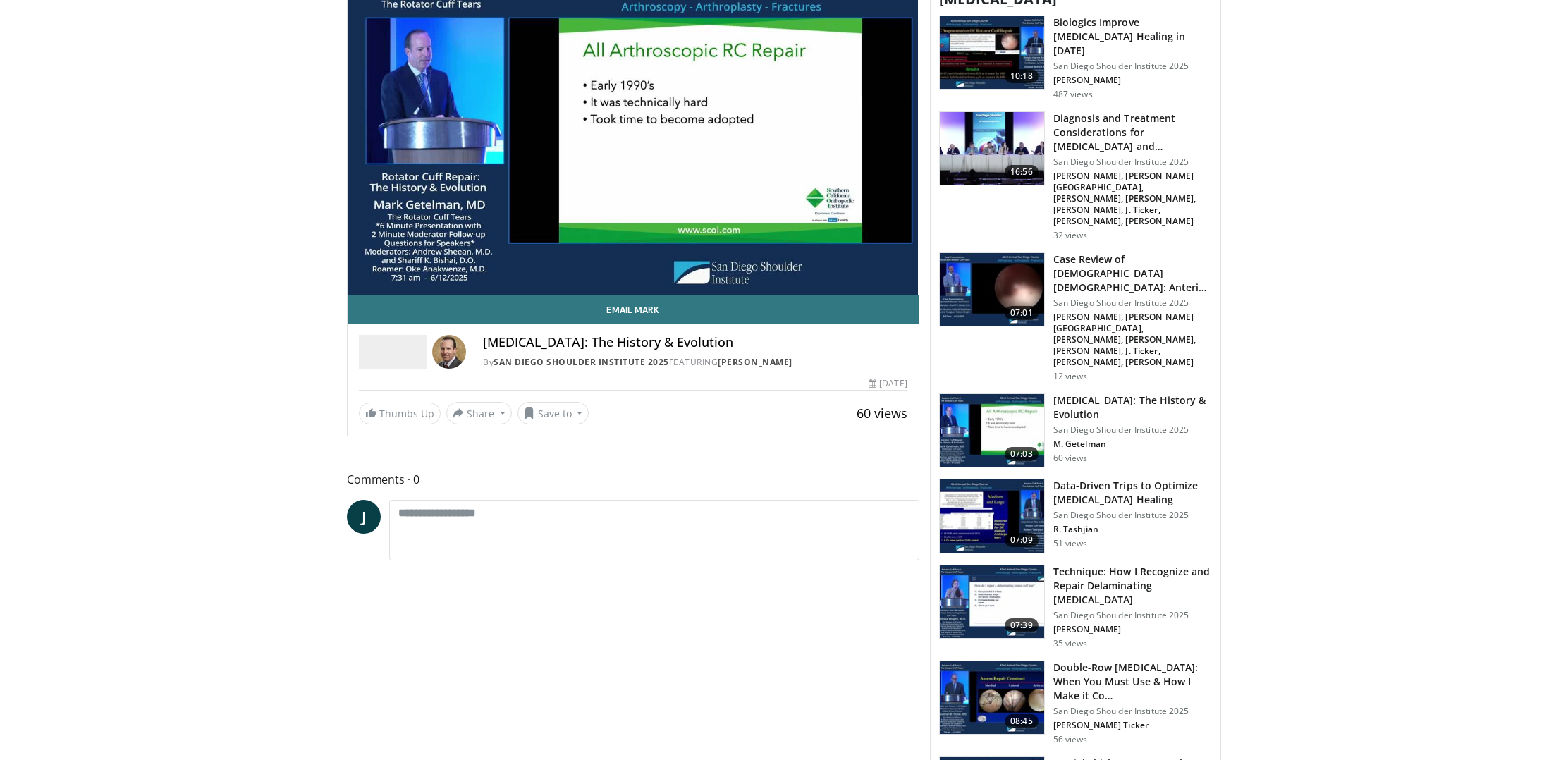
click at [1066, 565] on h3 "Technique: How I Recognize and Repair Delaminating [MEDICAL_DATA]" at bounding box center [1133, 585] width 159 height 43
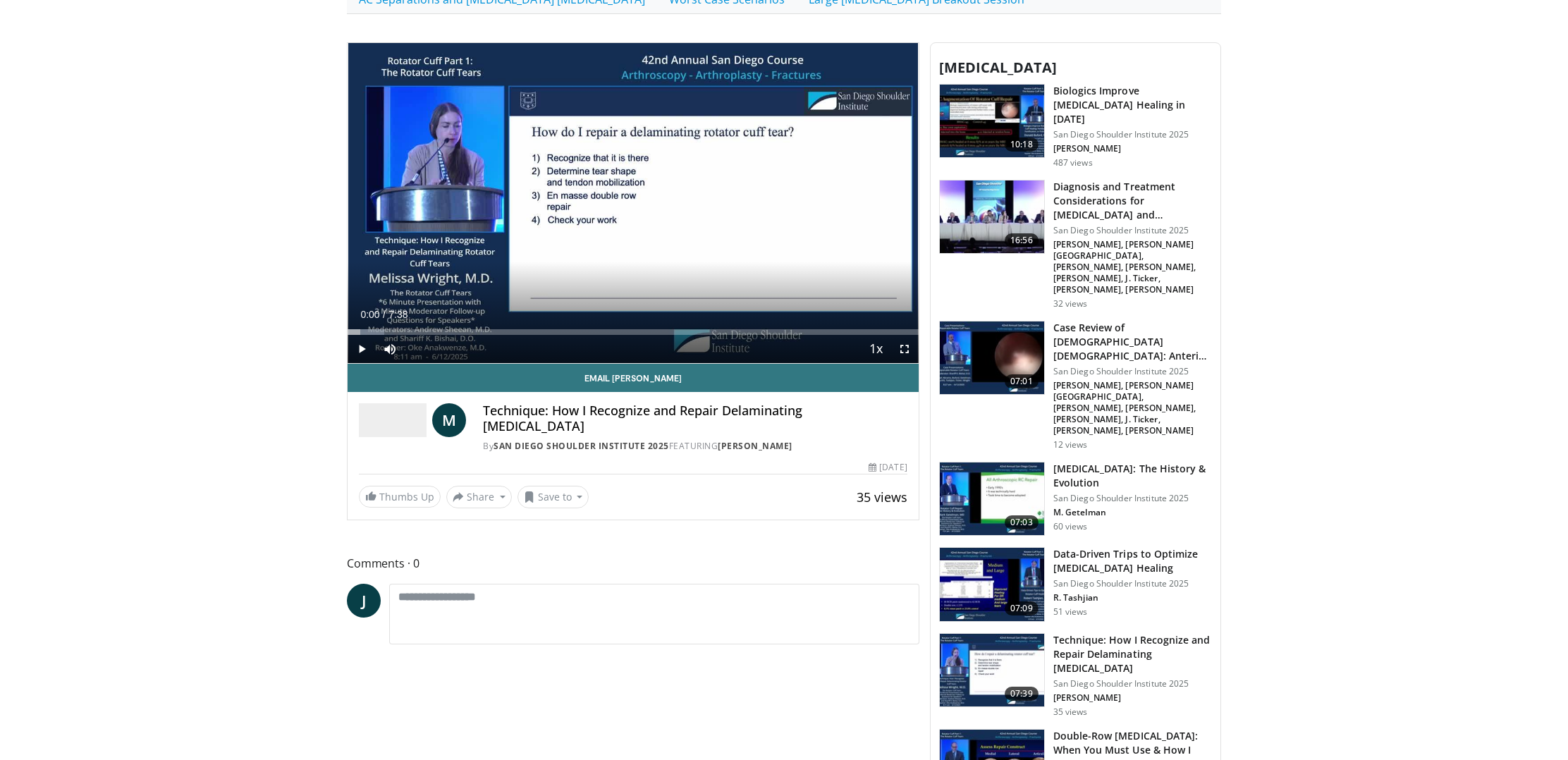
scroll to position [440, 0]
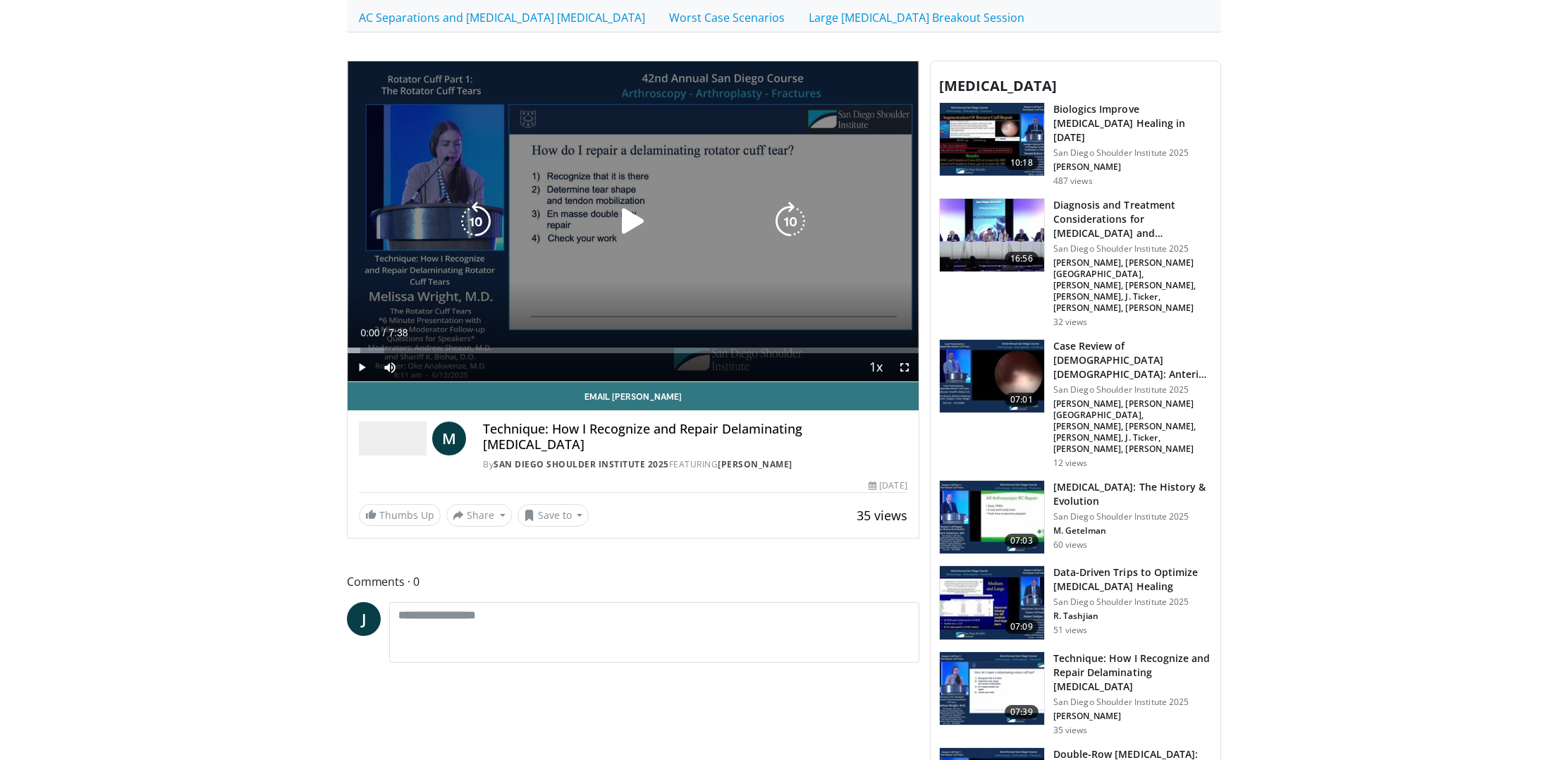
click at [630, 220] on icon "Video Player" at bounding box center [633, 221] width 39 height 39
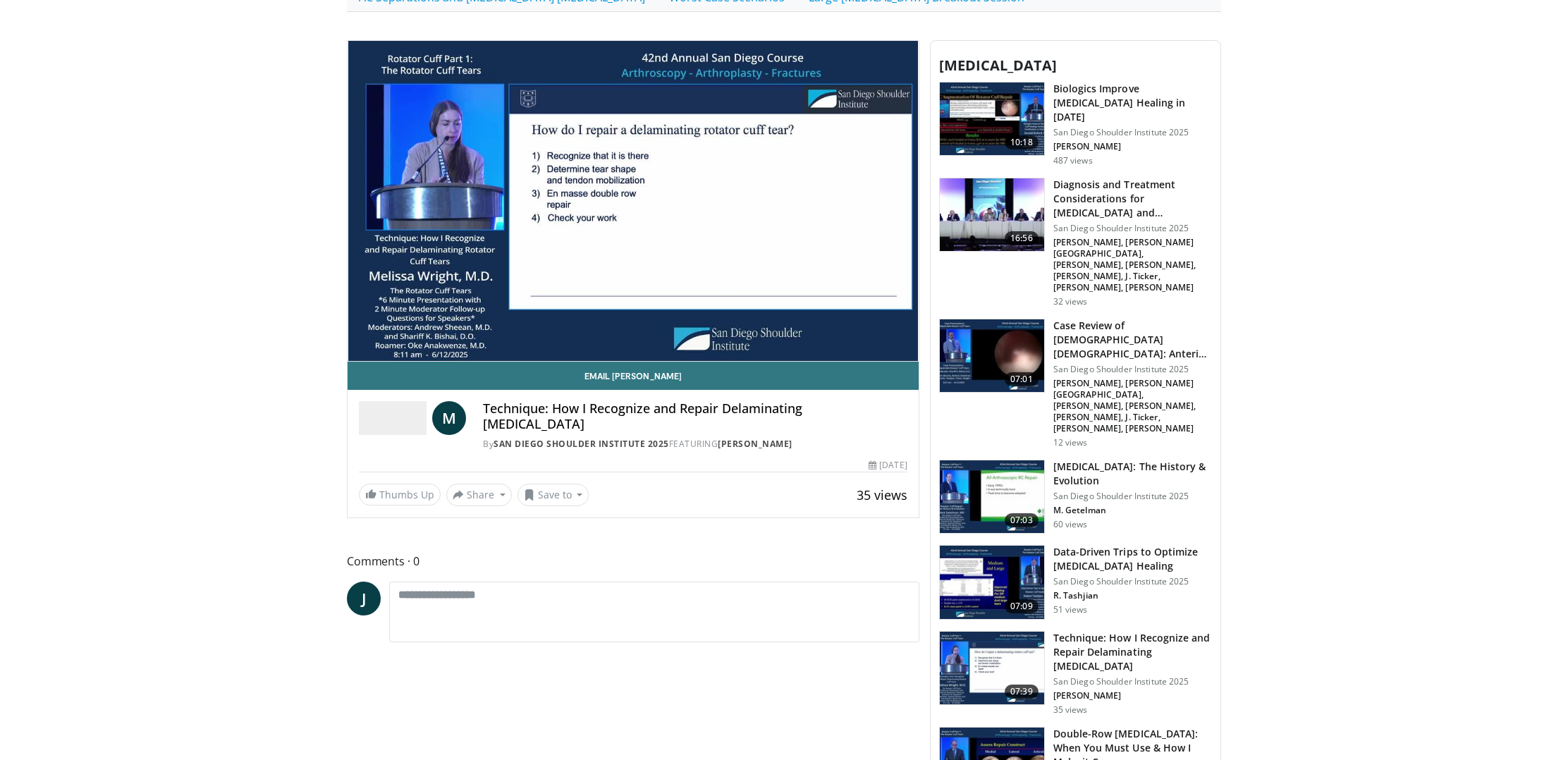
scroll to position [459, 0]
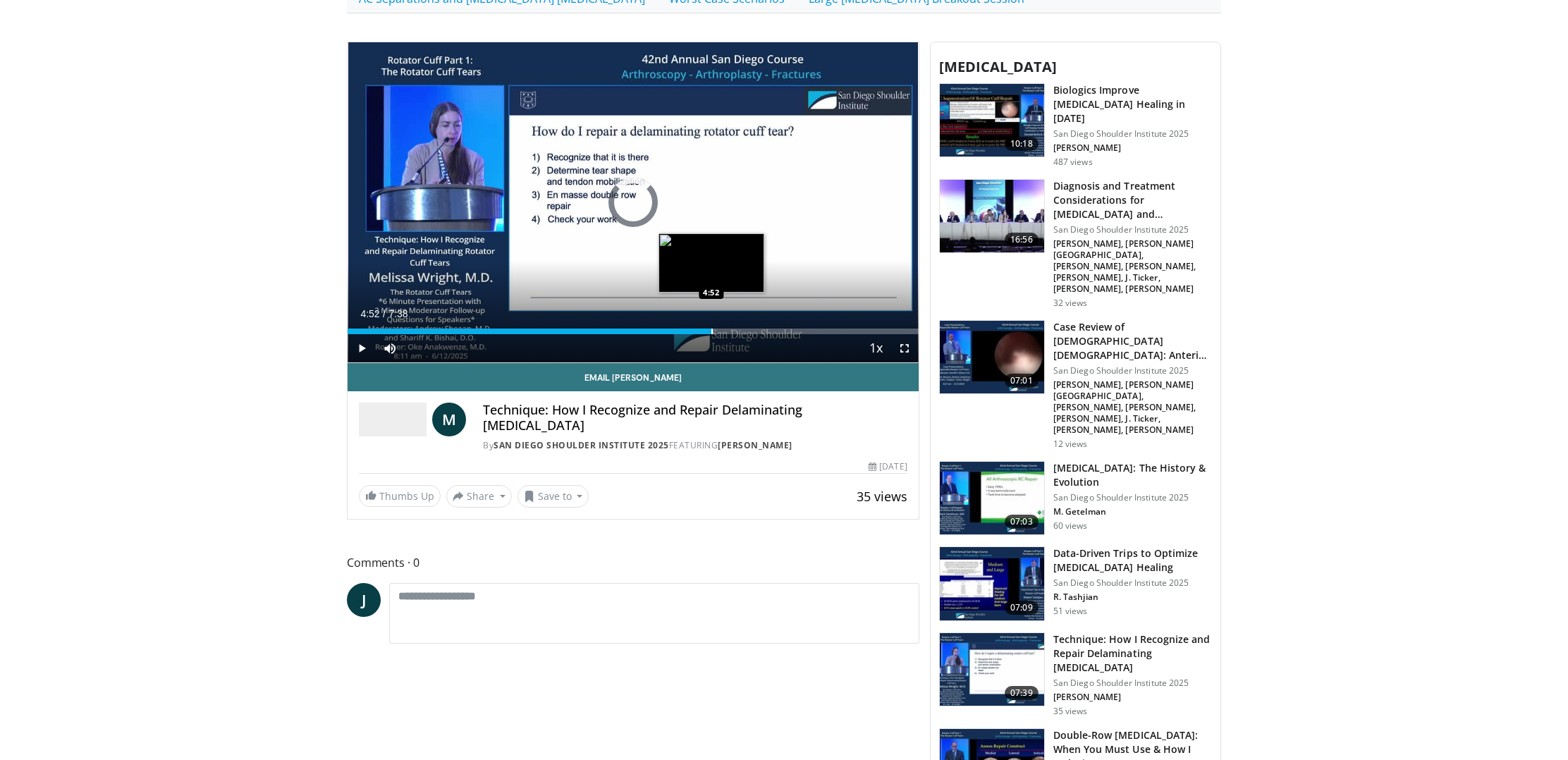
click at [712, 328] on div "Loaded : 54.58% 1:05 4:52" at bounding box center [633, 327] width 571 height 14
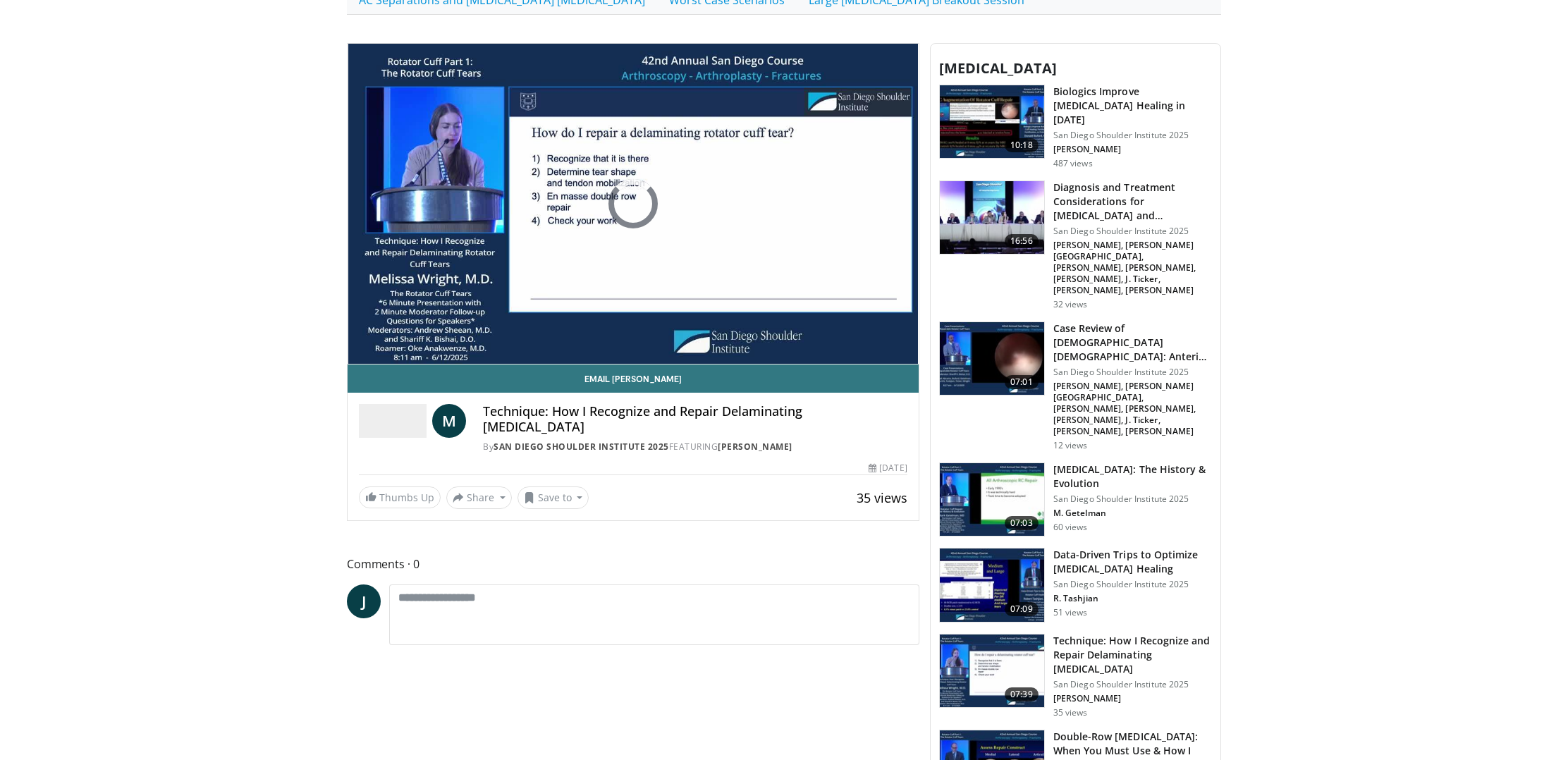
scroll to position [457, 0]
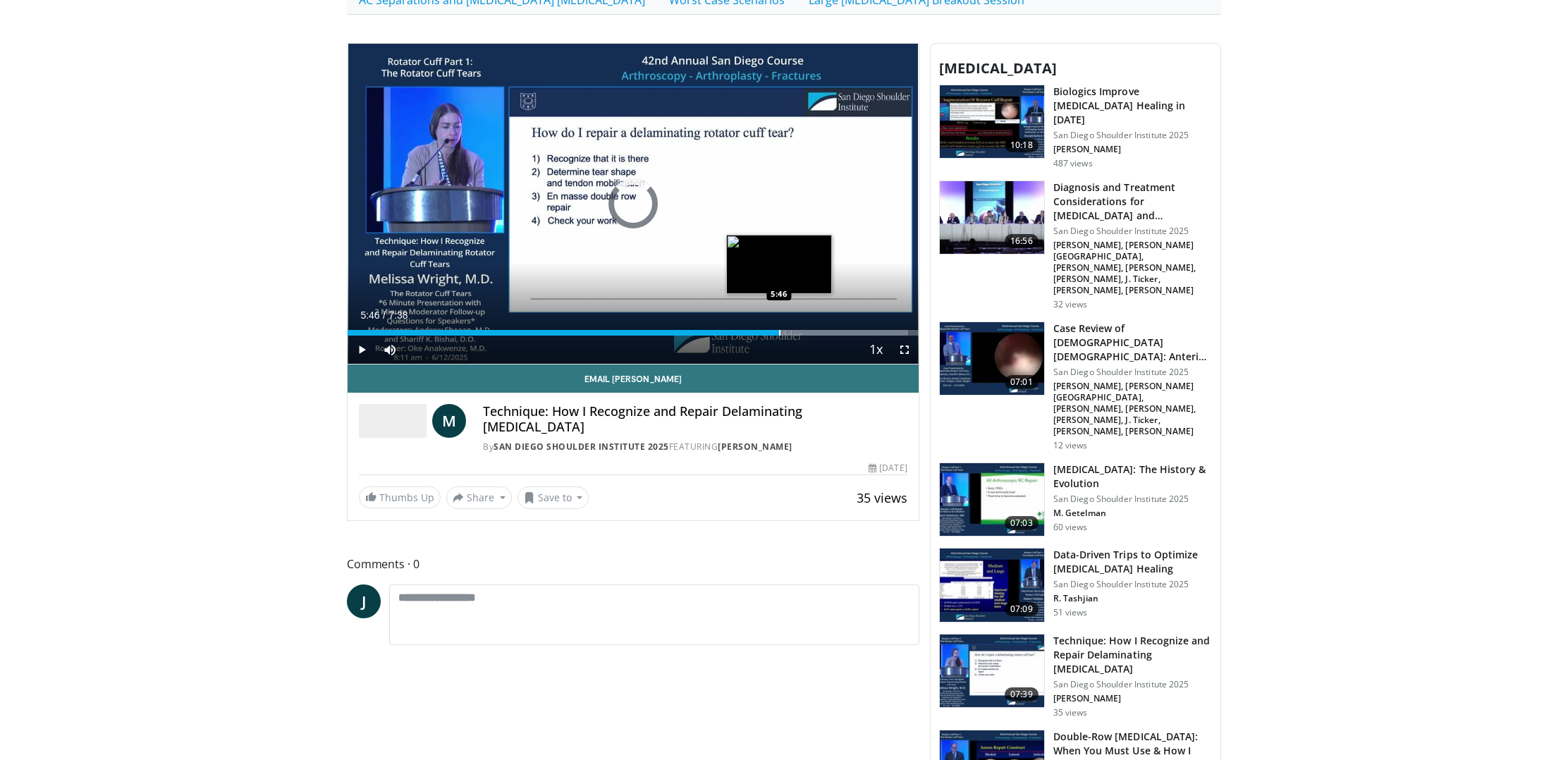
click at [779, 326] on div "Loaded : 98.24% 5:12 5:46" at bounding box center [633, 328] width 571 height 14
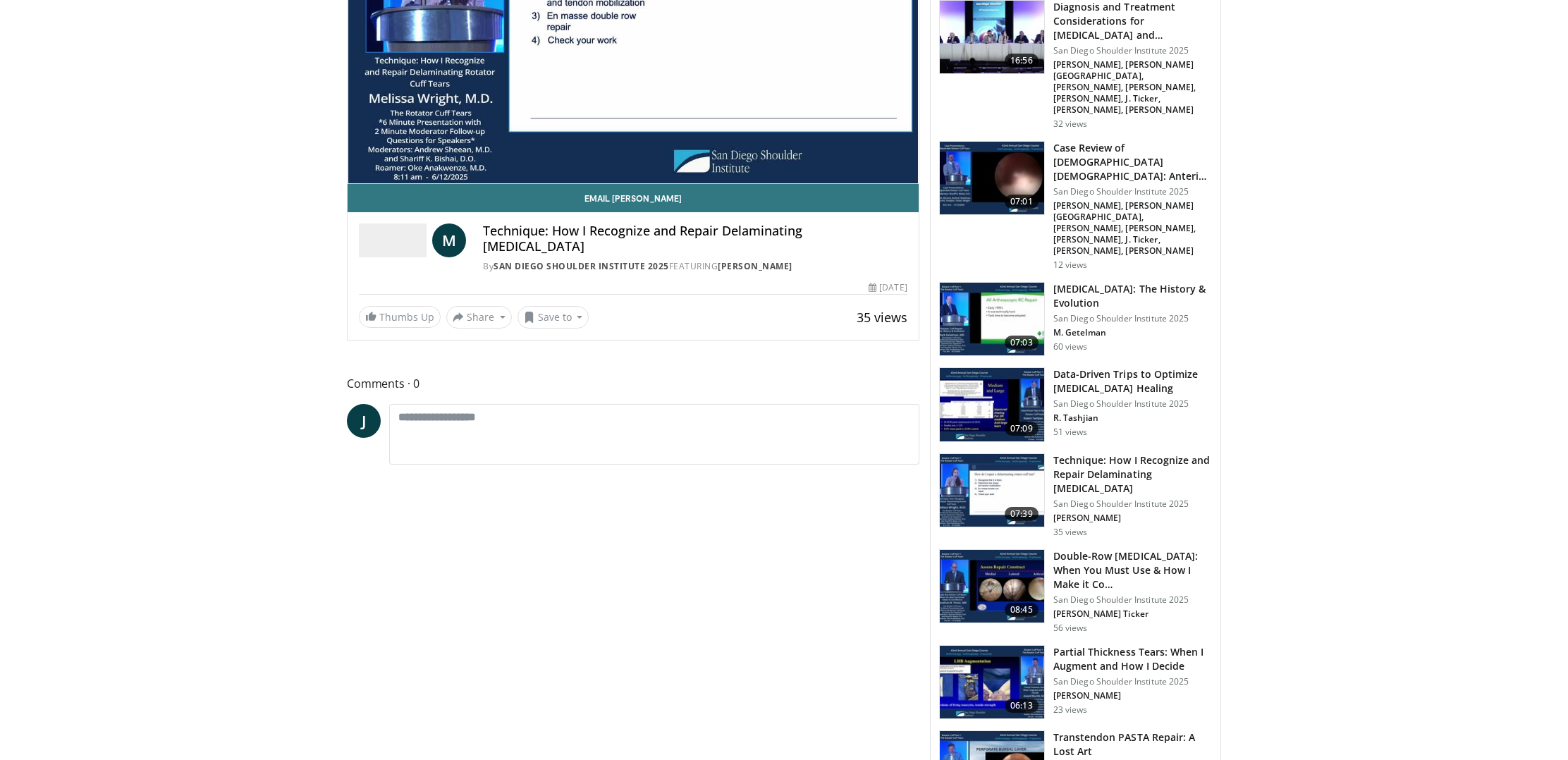
scroll to position [641, 0]
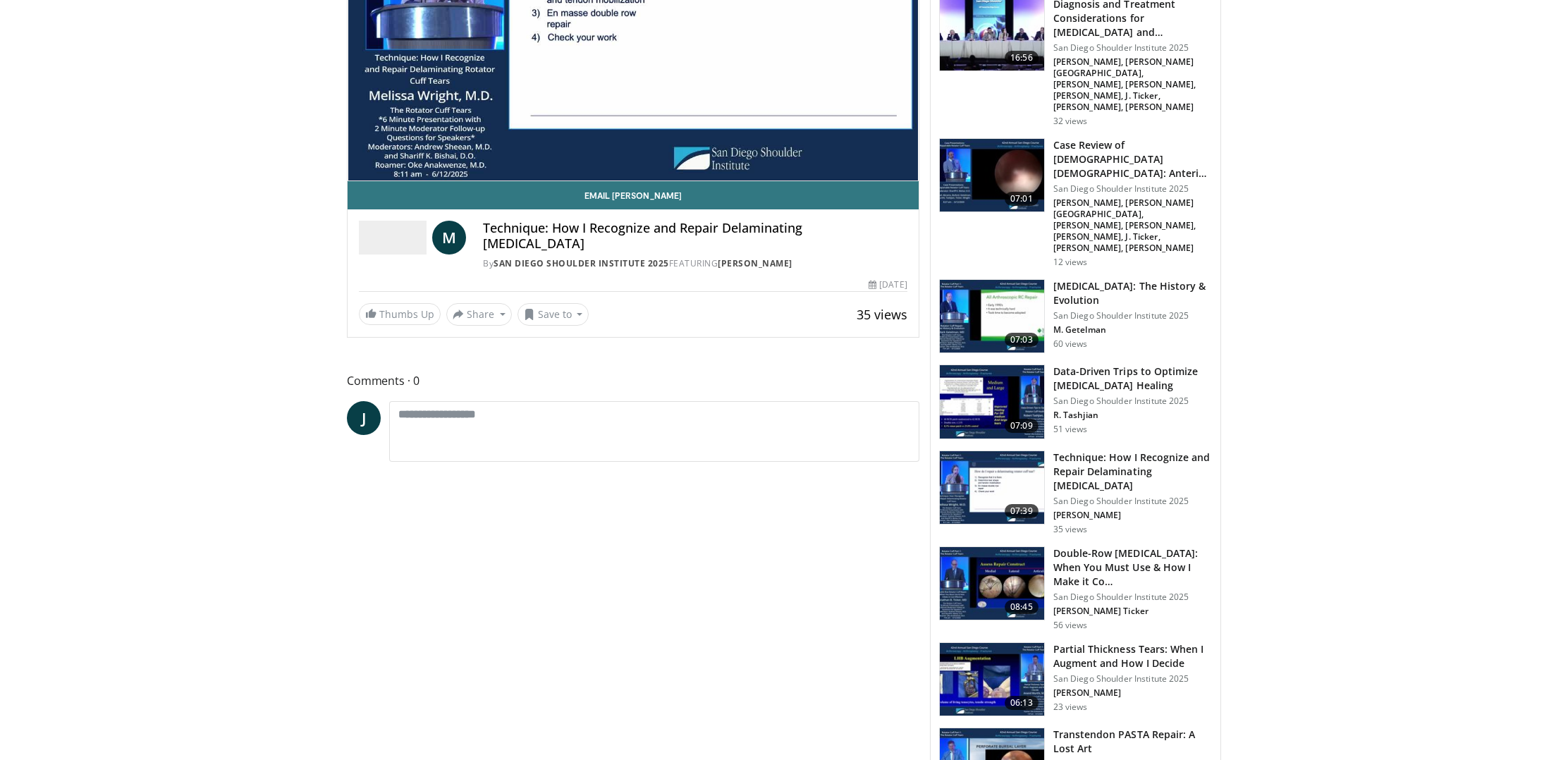
click at [978, 547] on img at bounding box center [992, 584] width 105 height 74
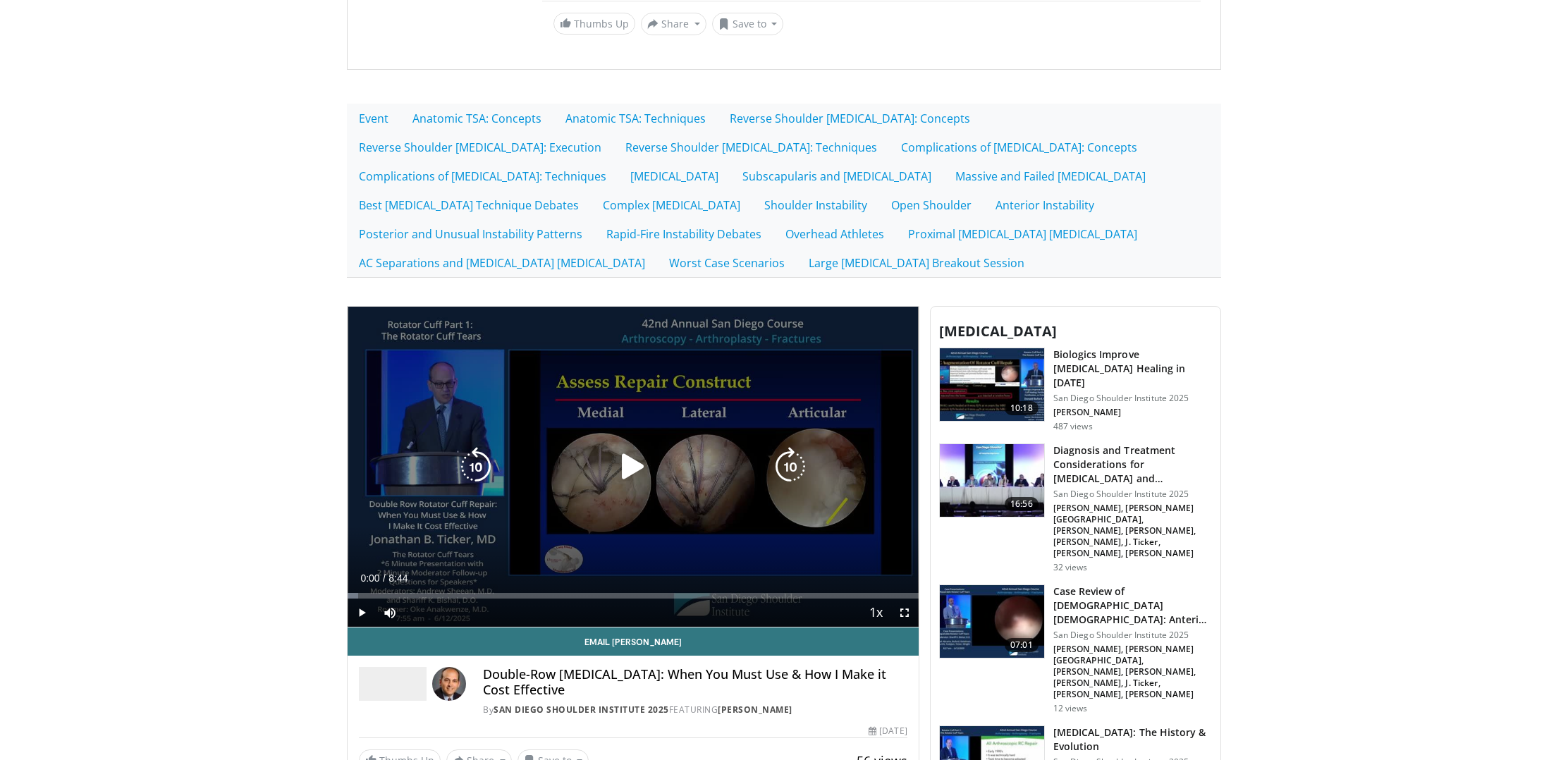
scroll to position [196, 0]
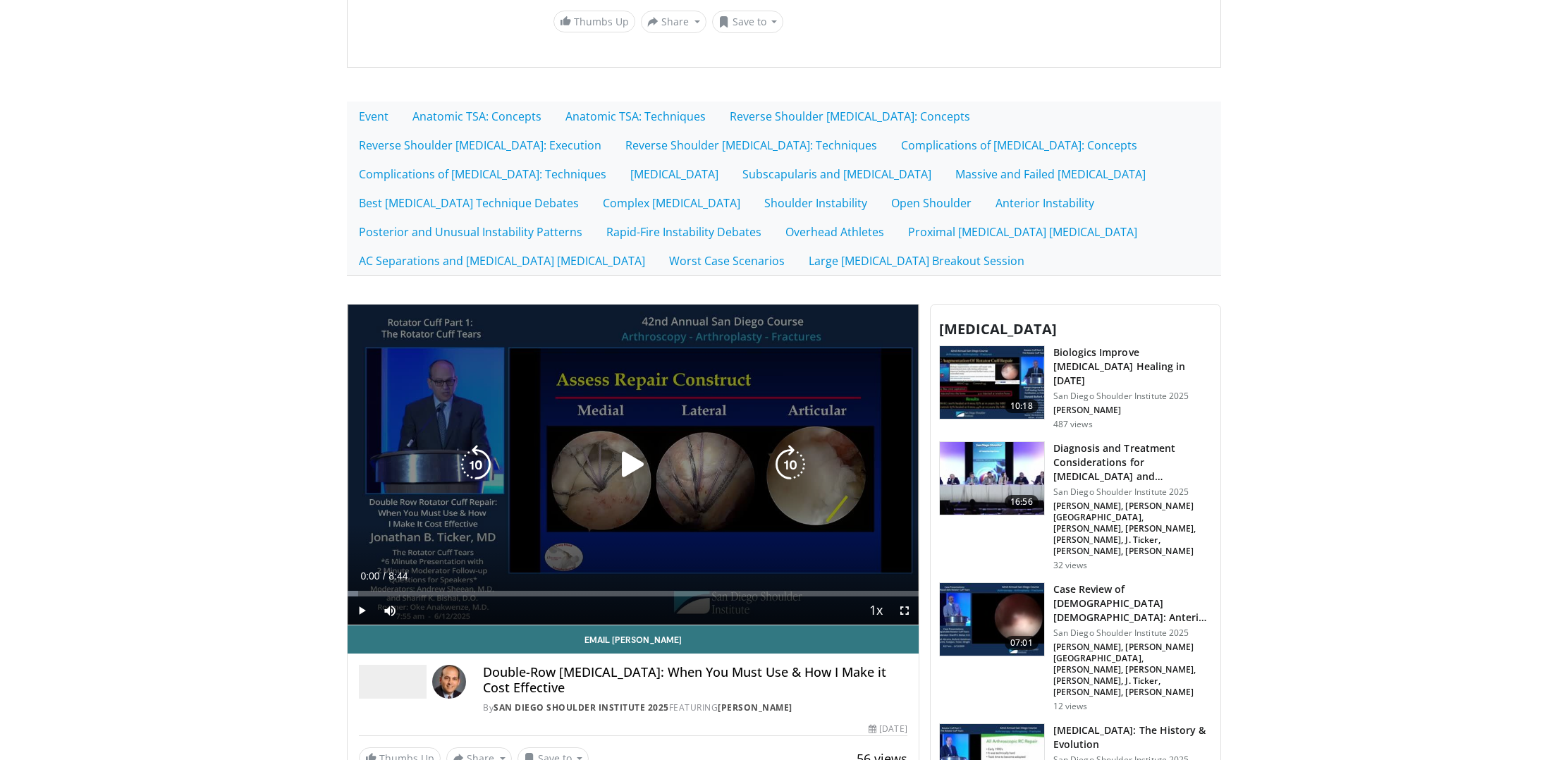
click at [632, 466] on icon "Video Player" at bounding box center [633, 464] width 39 height 39
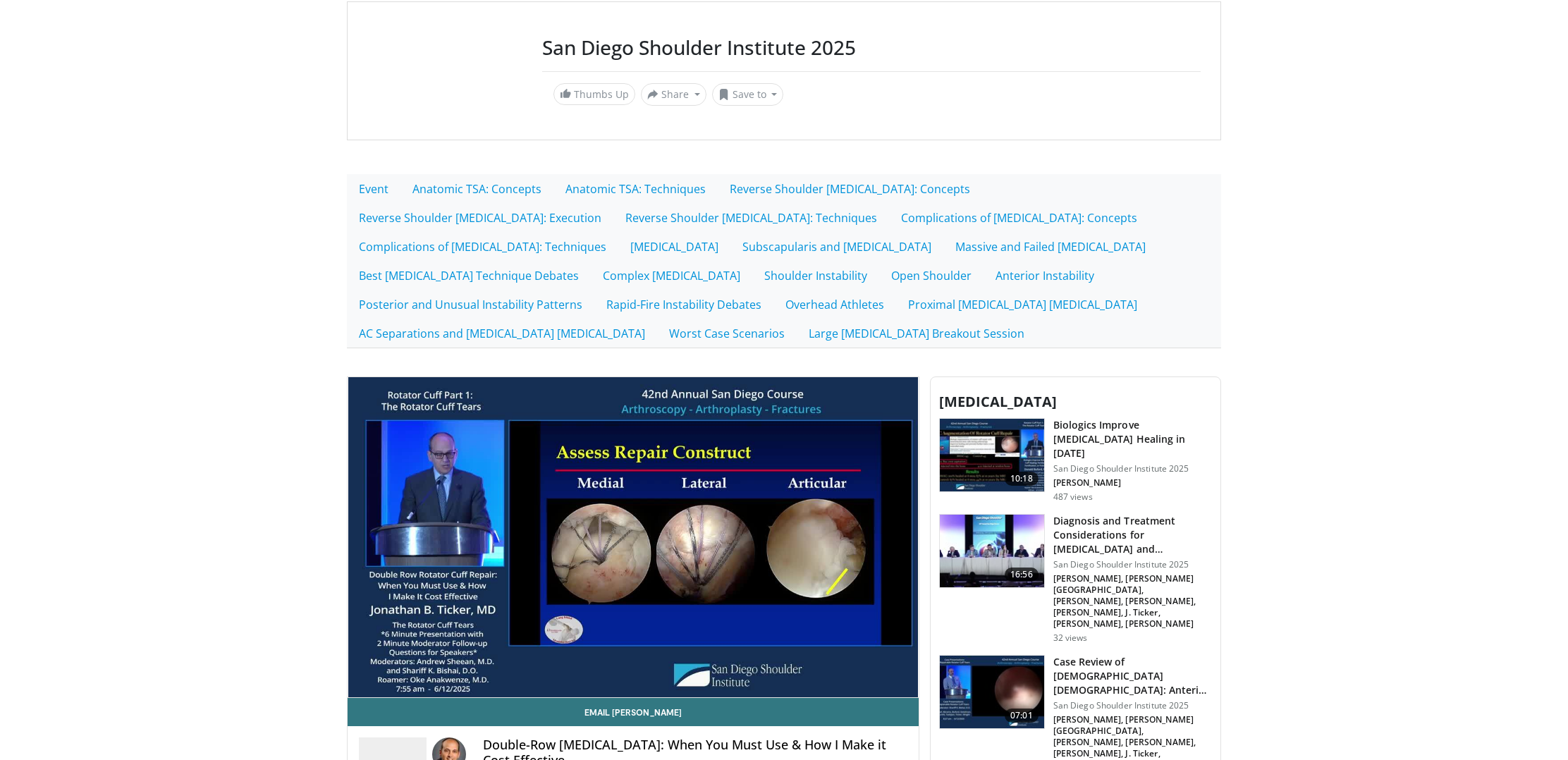
scroll to position [121, 0]
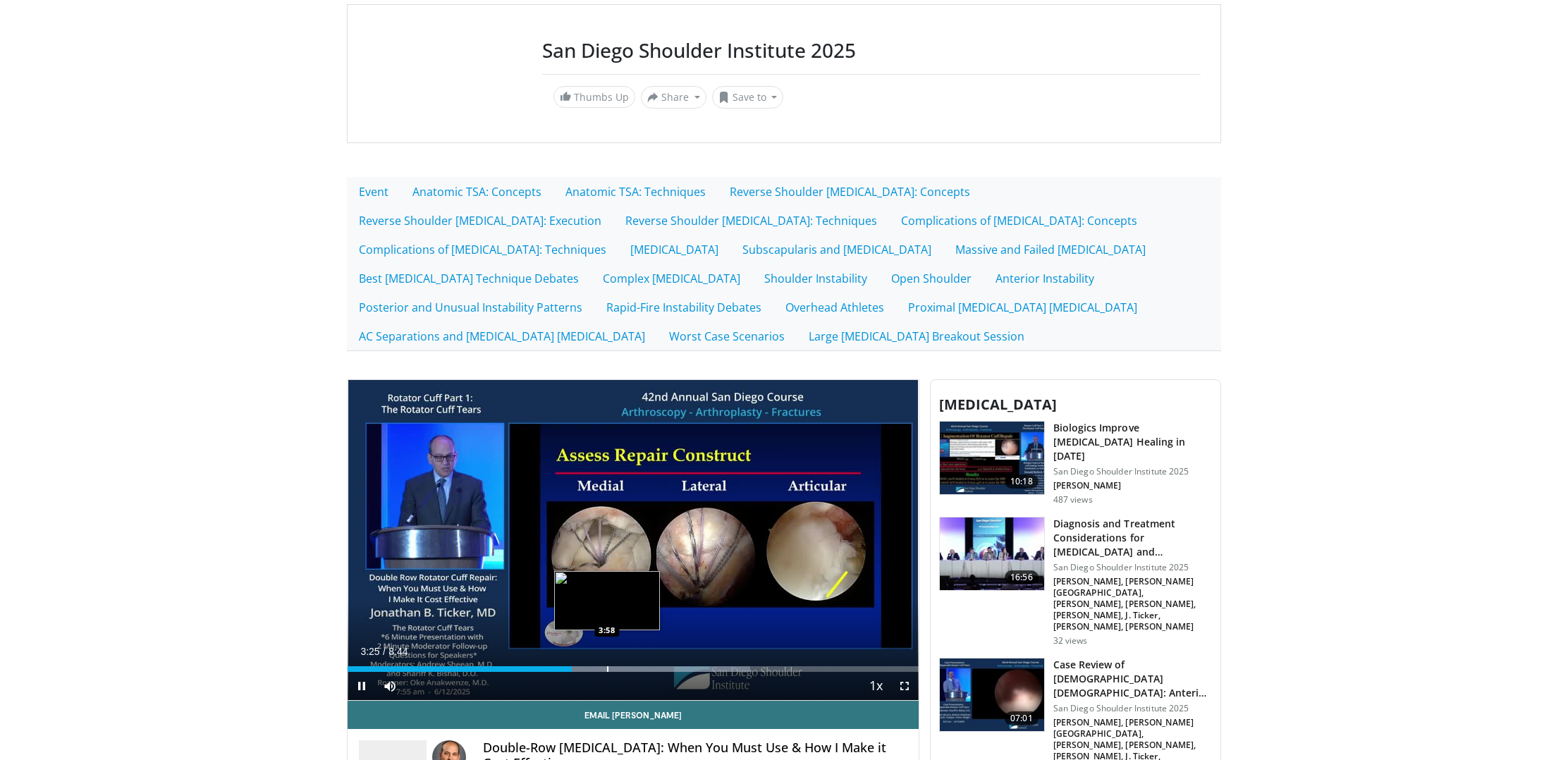
click at [607, 669] on div "Progress Bar" at bounding box center [608, 669] width 2 height 5
click at [661, 666] on div "Progress Bar" at bounding box center [662, 669] width 2 height 5
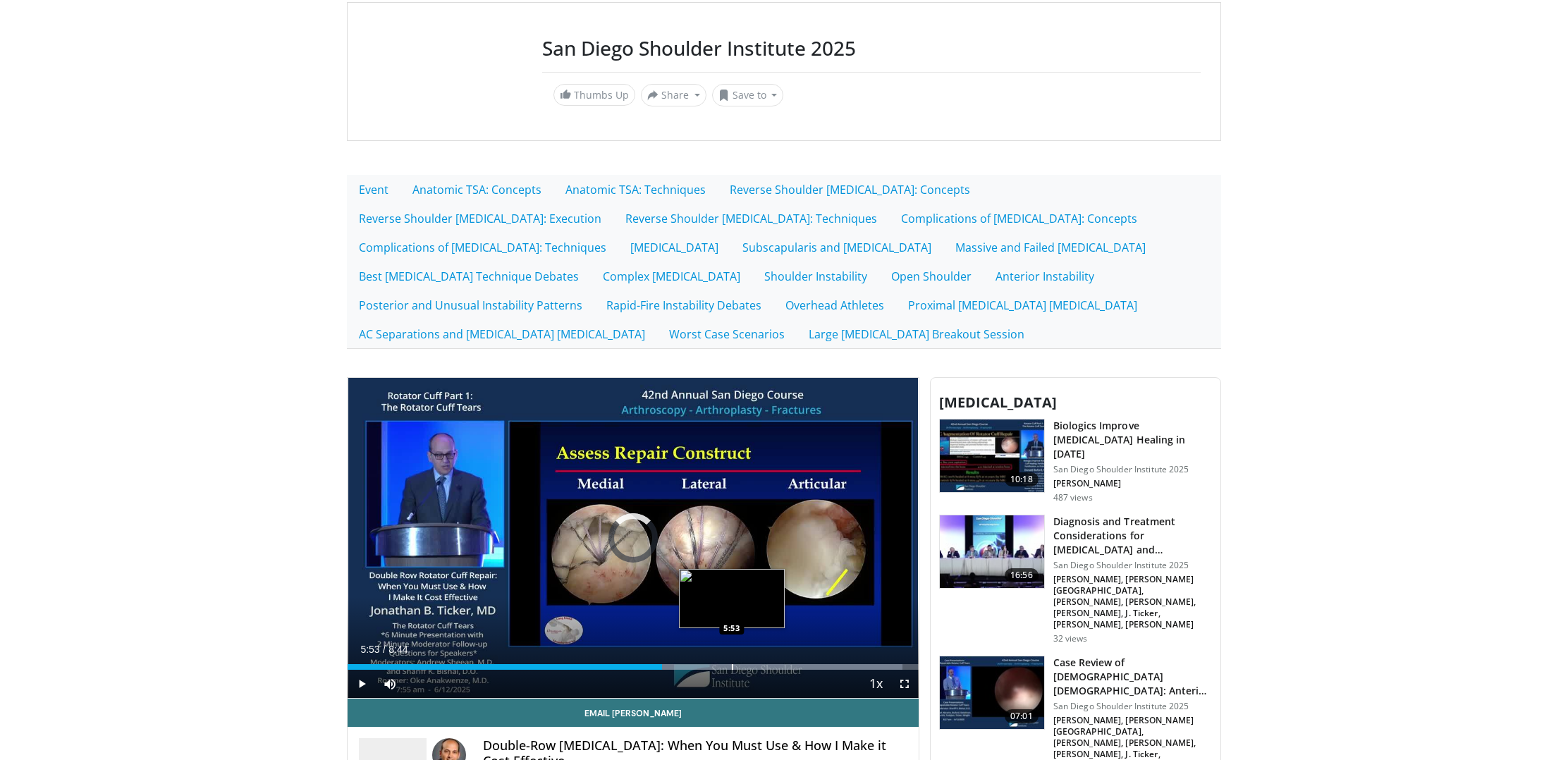
click at [732, 665] on div "Loaded : 97.23% 4:49 5:53" at bounding box center [633, 663] width 571 height 14
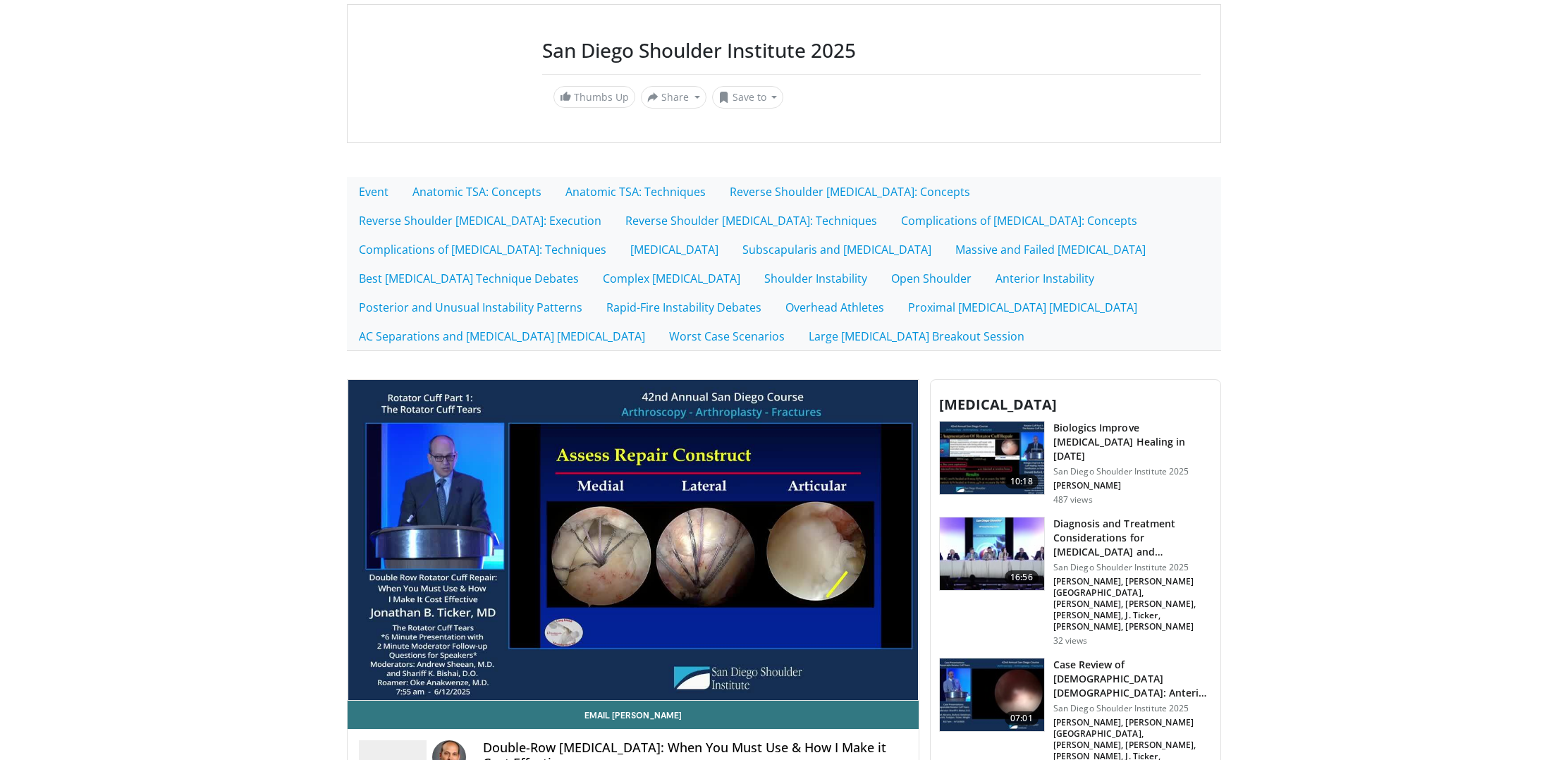
scroll to position [123, 0]
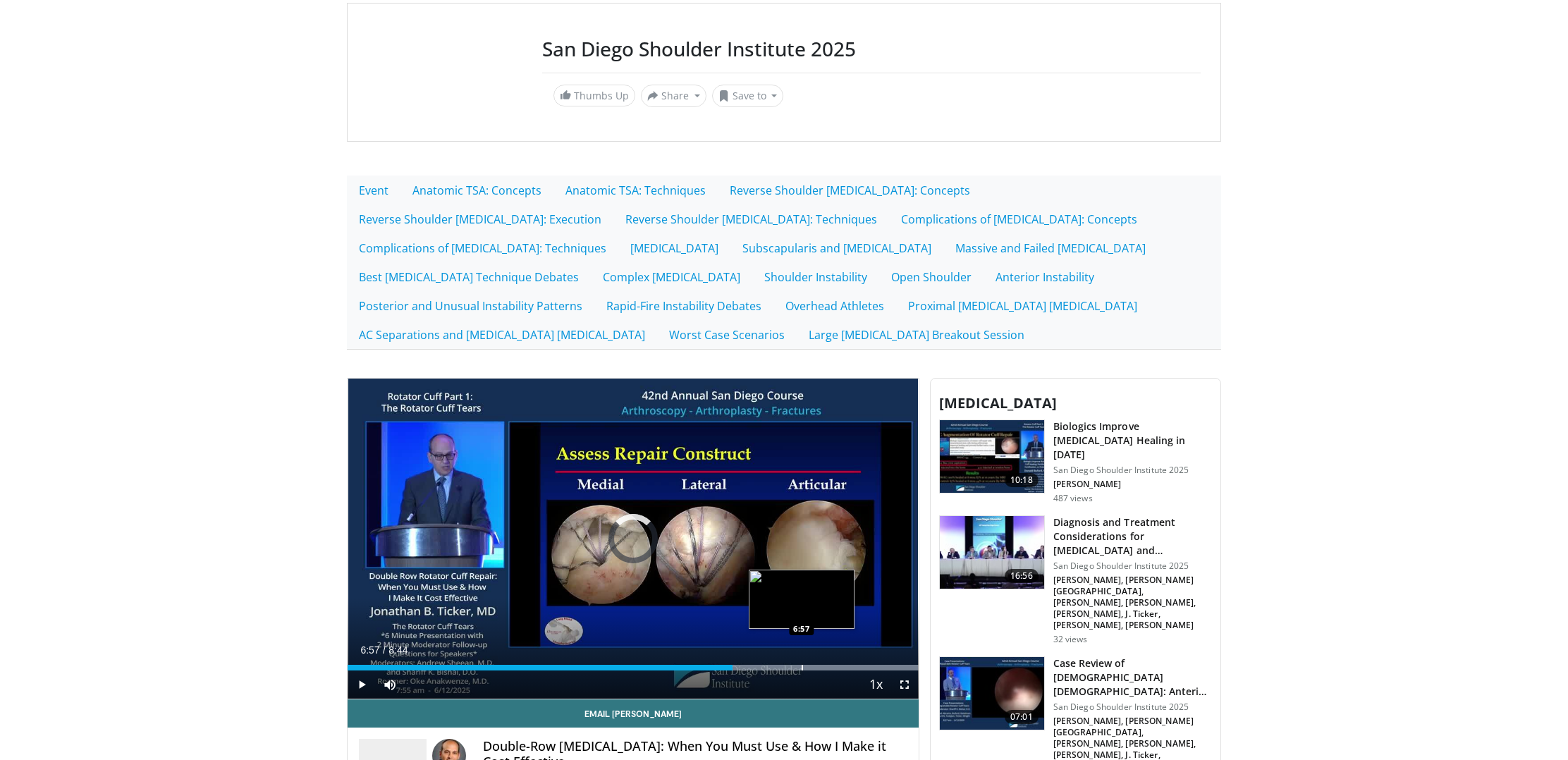
click at [802, 665] on div "Progress Bar" at bounding box center [803, 667] width 2 height 5
click at [864, 667] on div "Progress Bar" at bounding box center [864, 667] width 2 height 5
click at [891, 667] on div "Loaded : 99.97% 7:55 8:20" at bounding box center [633, 667] width 571 height 5
click at [363, 691] on span "Video Player" at bounding box center [361, 685] width 28 height 28
click at [591, 263] on link "Best Rotator Cuff Technique Debates" at bounding box center [469, 277] width 244 height 30
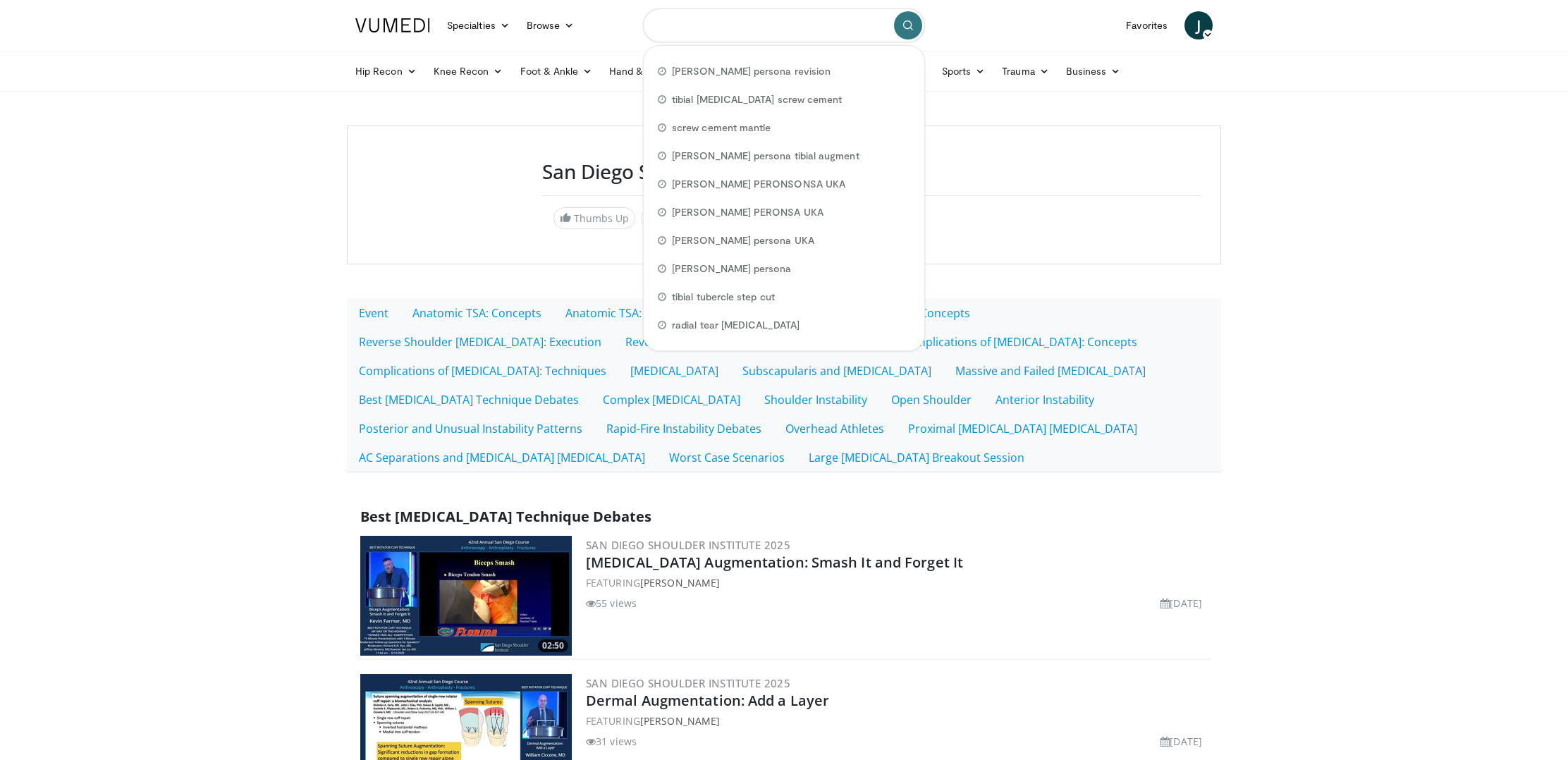
click at [702, 26] on input "Search topics, interventions" at bounding box center [784, 25] width 282 height 34
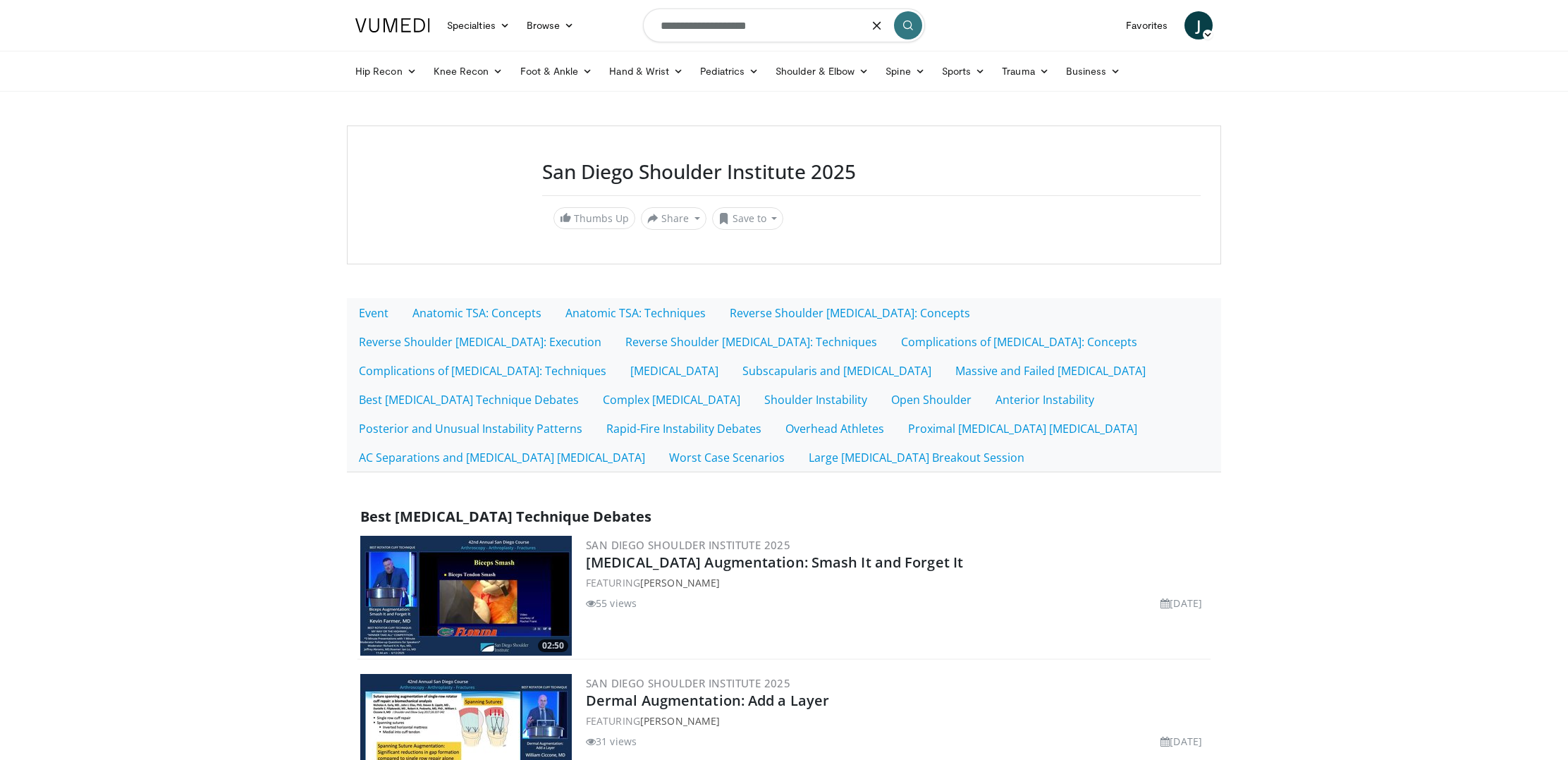
type input "**********"
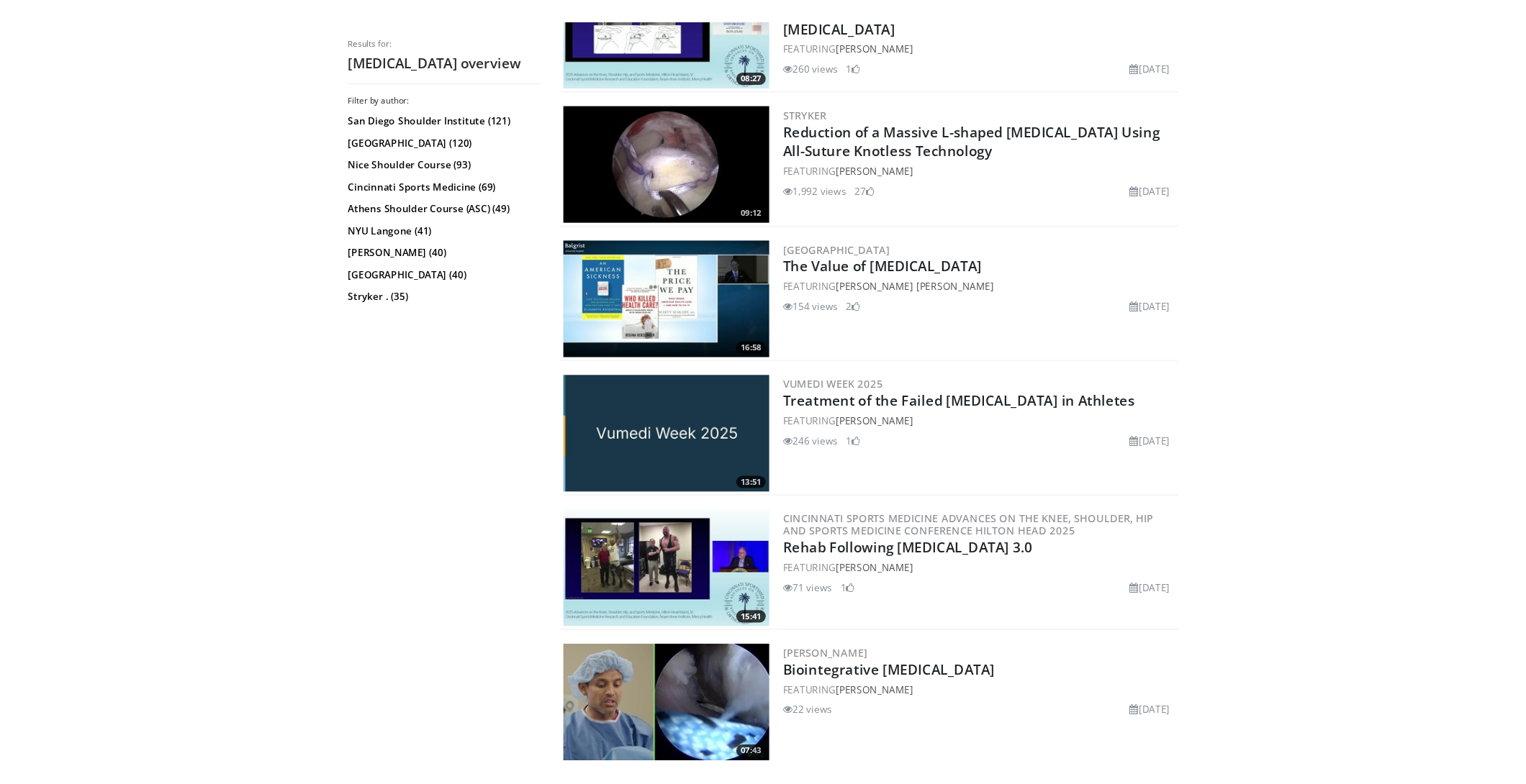
scroll to position [1631, 0]
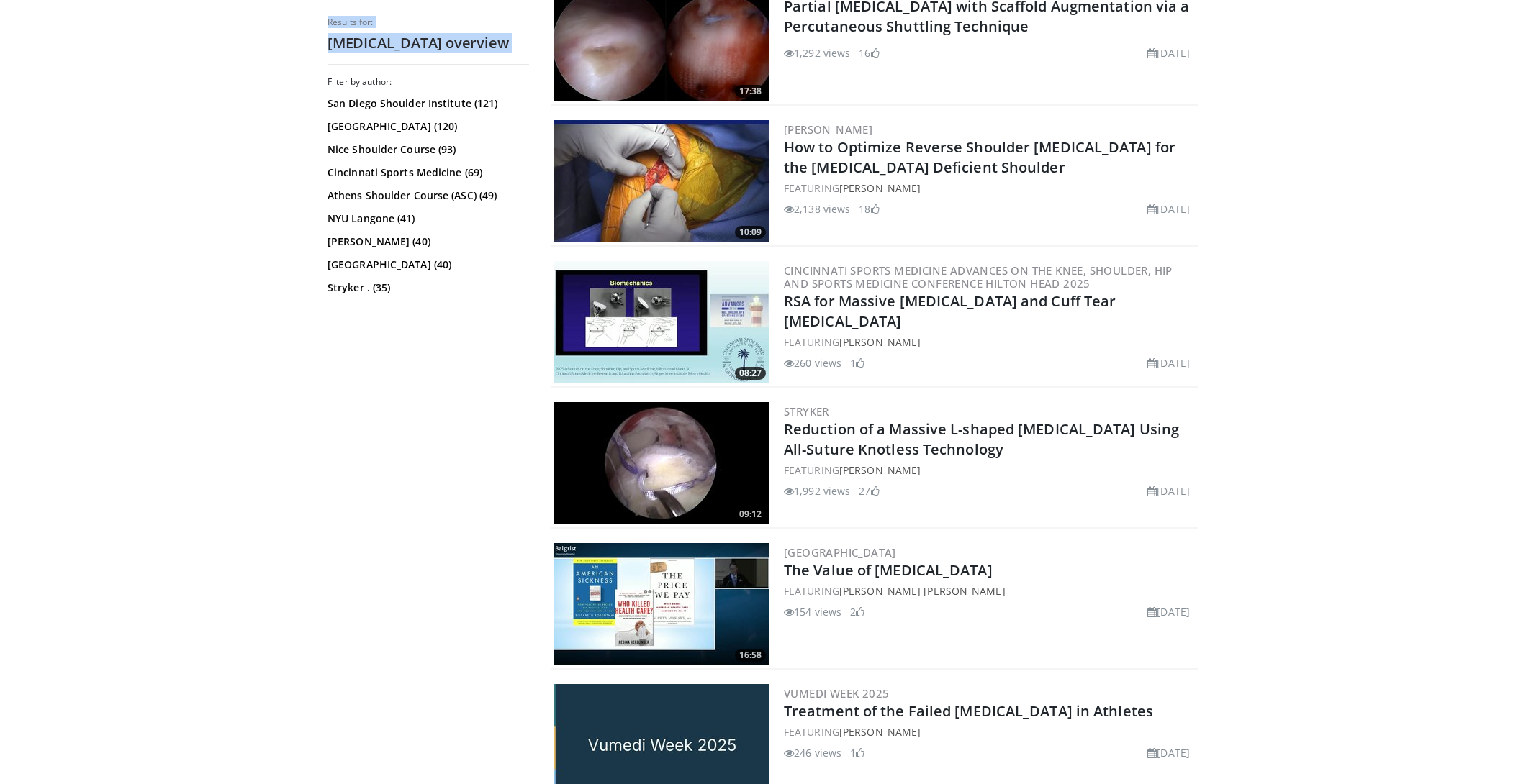
drag, startPoint x: 94, startPoint y: 68, endPoint x: -377, endPoint y: -60, distance: 488.1
